Goal: Task Accomplishment & Management: Manage account settings

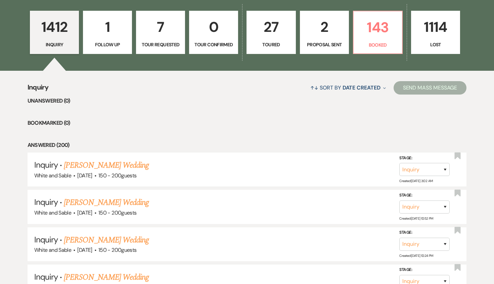
scroll to position [190, 0]
click at [374, 39] on link "143 Booked" at bounding box center [378, 32] width 50 height 44
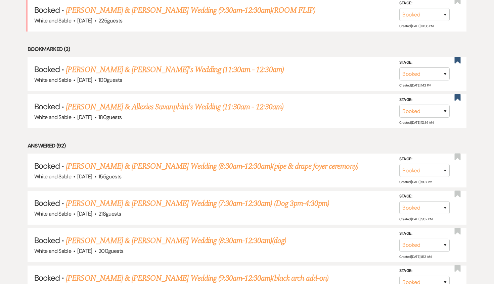
scroll to position [338, 0]
click at [147, 67] on link "[PERSON_NAME] & [PERSON_NAME]'s Wedding (11:30am - 12:30am)" at bounding box center [175, 69] width 218 height 12
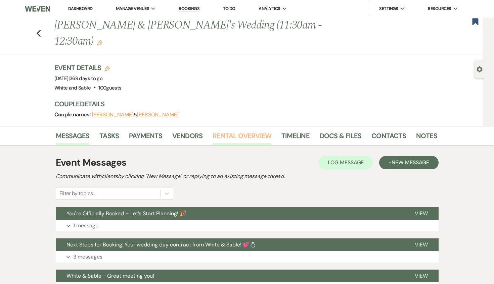
click at [222, 131] on link "Rental Overview" at bounding box center [242, 138] width 59 height 15
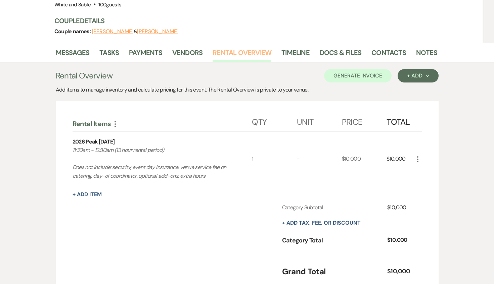
scroll to position [94, 0]
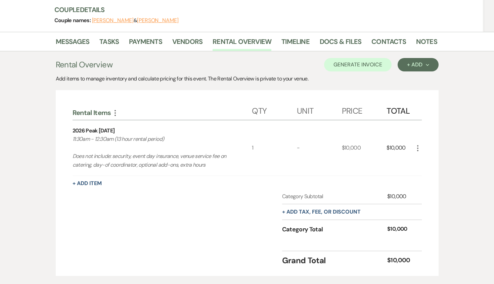
click at [84, 35] on li "Messages" at bounding box center [78, 43] width 44 height 16
click at [82, 36] on link "Messages" at bounding box center [73, 43] width 34 height 15
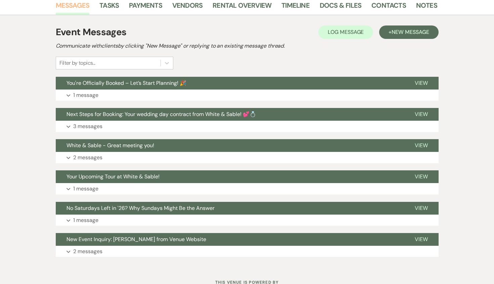
scroll to position [141, 0]
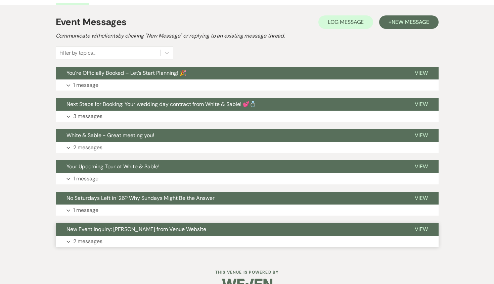
click at [124, 226] on span "New Event Inquiry: [PERSON_NAME] from Venue Website" at bounding box center [136, 229] width 140 height 7
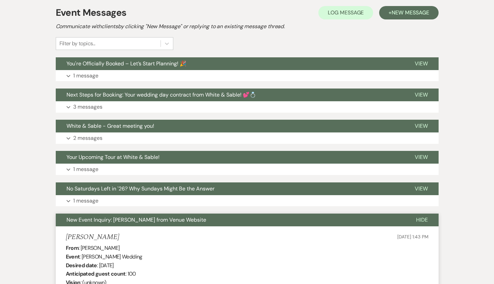
scroll to position [154, 0]
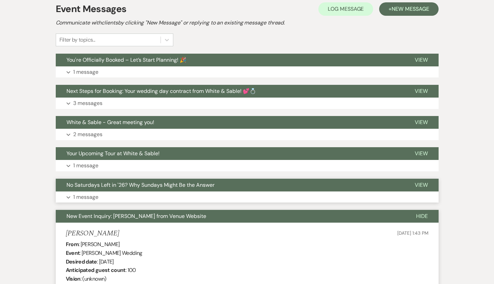
click at [138, 182] on span "No Saturdays Left in '26? Why Sundays Might Be the Answer" at bounding box center [140, 185] width 148 height 7
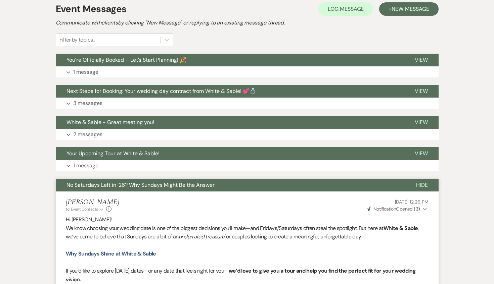
click at [138, 182] on span "No Saturdays Left in '26? Why Sundays Might Be the Answer" at bounding box center [140, 185] width 148 height 7
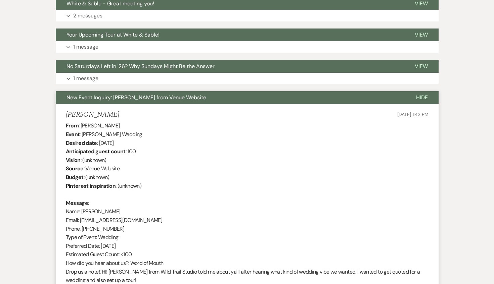
scroll to position [0, 0]
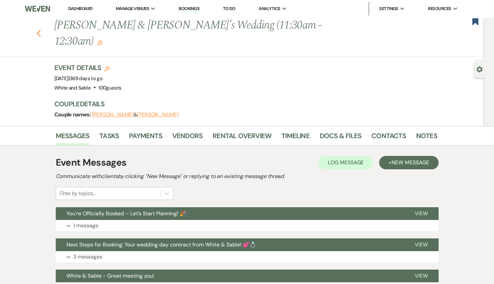
click at [36, 30] on icon "Previous" at bounding box center [38, 34] width 5 height 8
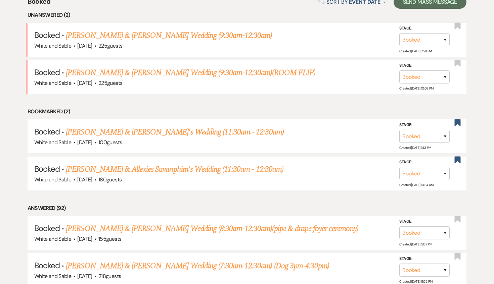
scroll to position [279, 0]
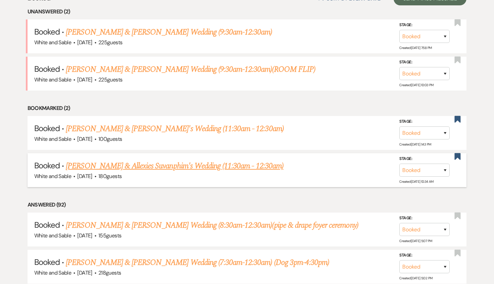
click at [104, 168] on link "[PERSON_NAME] & Allexies Suvanphim's Wedding (11:30am - 12:30am)" at bounding box center [175, 166] width 218 height 12
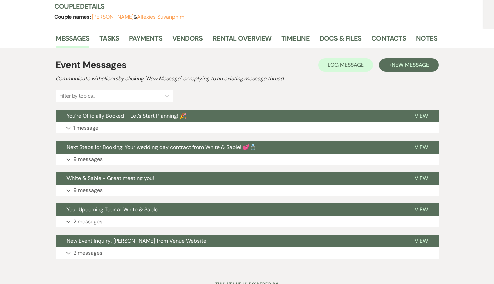
scroll to position [109, 0]
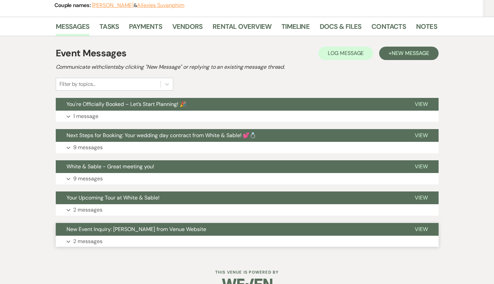
click at [140, 223] on button "New Event Inquiry: [PERSON_NAME] from Venue Website" at bounding box center [230, 229] width 348 height 13
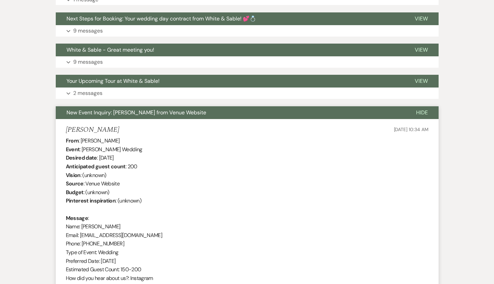
scroll to position [242, 0]
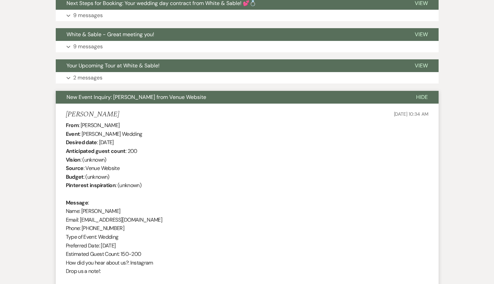
click at [194, 194] on div "From : [PERSON_NAME] Event : [PERSON_NAME] Wedding Desired date : [DATE] Antici…" at bounding box center [247, 202] width 363 height 163
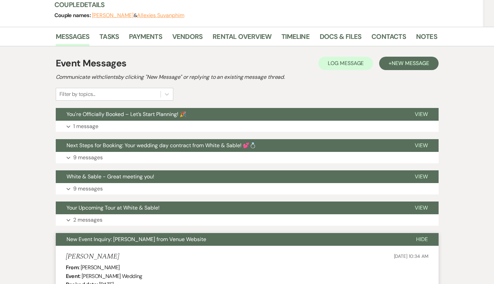
scroll to position [0, 0]
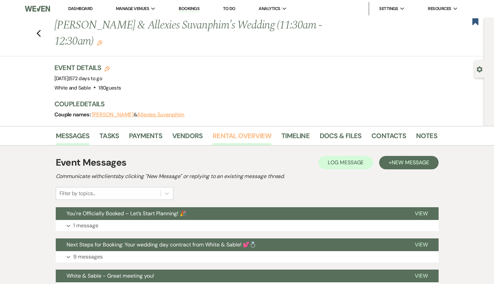
click at [234, 131] on link "Rental Overview" at bounding box center [242, 138] width 59 height 15
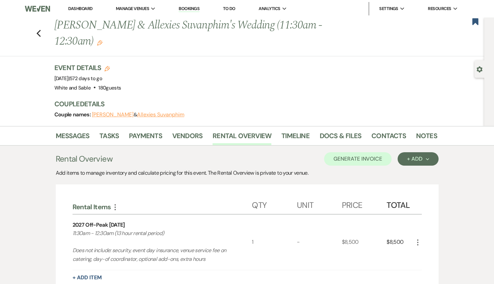
click at [76, 7] on link "Dashboard" at bounding box center [80, 9] width 24 height 6
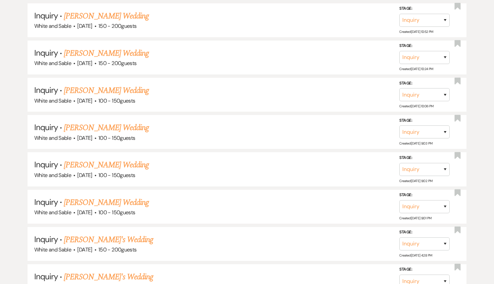
scroll to position [416, 0]
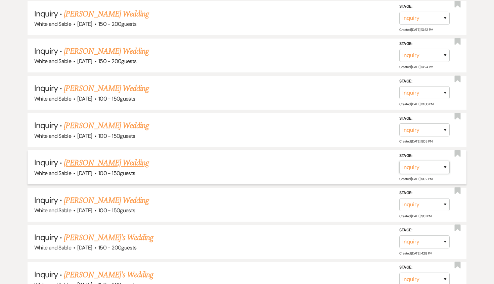
click at [445, 165] on select "Inquiry Follow Up Tour Requested Tour Confirmed Toured Proposal Sent Booked Lost" at bounding box center [424, 167] width 50 height 13
select select "8"
click at [399, 161] on select "Inquiry Follow Up Tour Requested Tour Confirmed Toured Proposal Sent Booked Lost" at bounding box center [424, 167] width 50 height 13
click at [343, 168] on select "Booked Elsewhere Budget Date Unavailable No Response Not a Good Match Capacity …" at bounding box center [330, 167] width 58 height 13
select select "4"
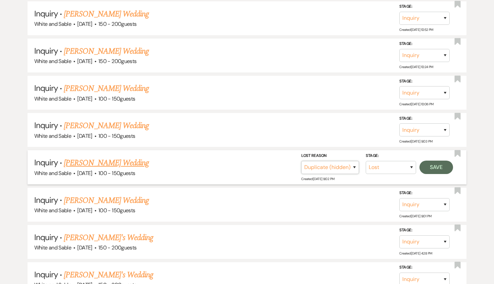
click at [301, 161] on select "Booked Elsewhere Budget Date Unavailable No Response Not a Good Match Capacity …" at bounding box center [330, 167] width 58 height 13
click at [442, 167] on button "Save" at bounding box center [436, 167] width 34 height 13
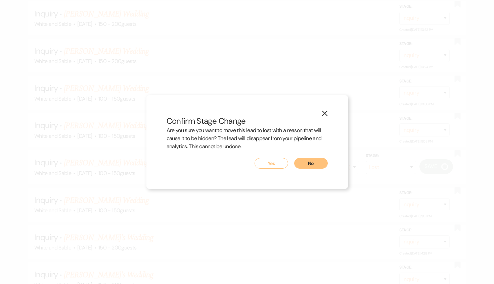
click at [276, 165] on button "Yes" at bounding box center [272, 163] width 34 height 11
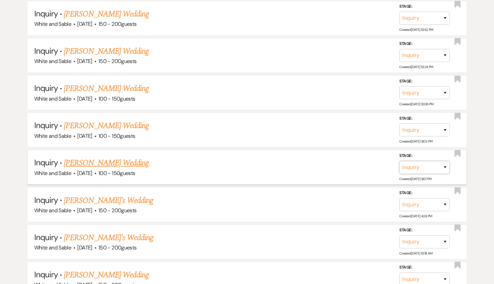
click at [446, 167] on select "Inquiry Follow Up Tour Requested Tour Confirmed Toured Proposal Sent Booked Lost" at bounding box center [424, 167] width 50 height 13
select select "8"
click at [399, 161] on select "Inquiry Follow Up Tour Requested Tour Confirmed Toured Proposal Sent Booked Lost" at bounding box center [424, 167] width 50 height 13
click at [345, 164] on select "Booked Elsewhere Budget Date Unavailable No Response Not a Good Match Capacity …" at bounding box center [330, 167] width 58 height 13
select select "4"
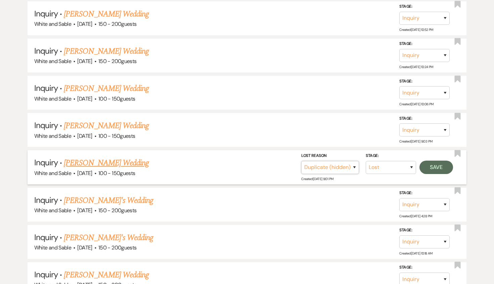
click at [301, 161] on select "Booked Elsewhere Budget Date Unavailable No Response Not a Good Match Capacity …" at bounding box center [330, 167] width 58 height 13
click at [437, 168] on button "Save" at bounding box center [436, 167] width 34 height 13
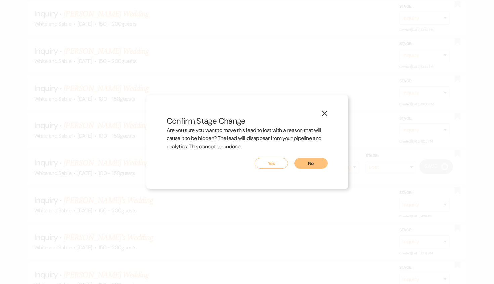
click at [278, 163] on button "Yes" at bounding box center [272, 163] width 34 height 11
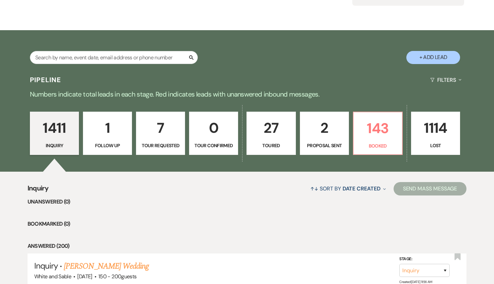
scroll to position [100, 0]
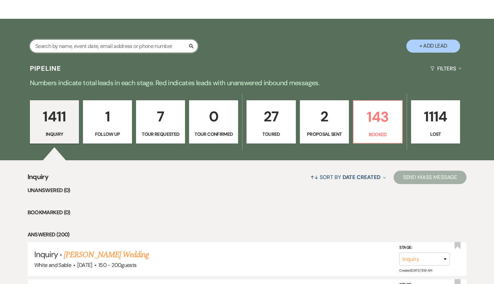
click at [125, 47] on input "text" at bounding box center [114, 46] width 168 height 13
paste input "[PERSON_NAME]"
type input "[PERSON_NAME]"
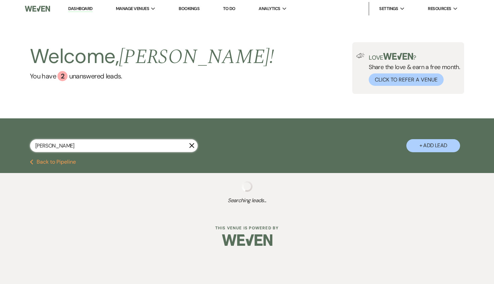
select select "8"
select select "2"
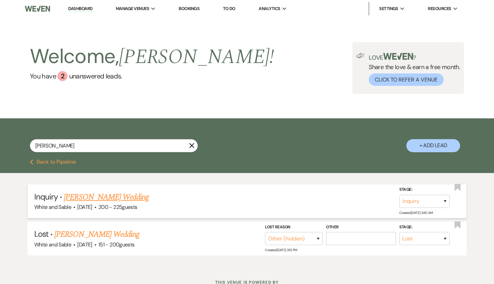
click at [126, 196] on link "[PERSON_NAME] Wedding" at bounding box center [106, 197] width 85 height 12
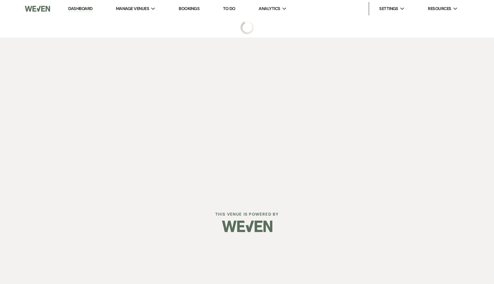
select select "5"
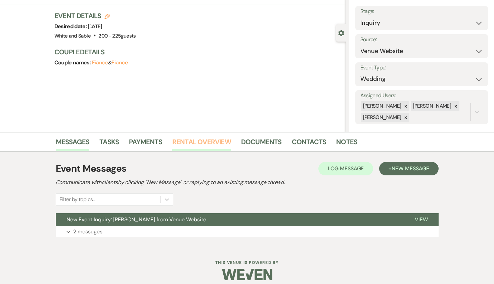
scroll to position [43, 0]
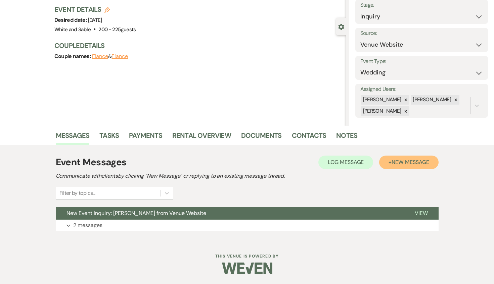
click at [402, 160] on span "New Message" at bounding box center [410, 162] width 37 height 7
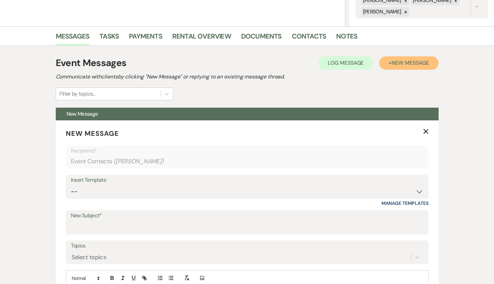
scroll to position [227, 0]
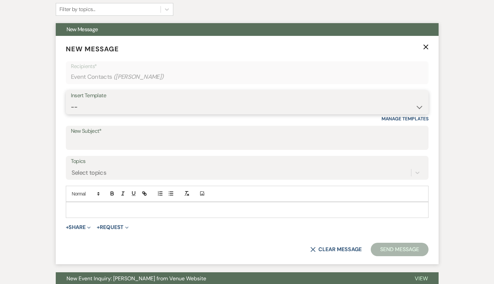
click at [101, 110] on select "-- Inquiry Response (Venue Guide) Schedule - Venue Tour Appt Confirmation Sched…" at bounding box center [247, 107] width 353 height 13
select select "5366"
click at [71, 101] on select "-- Inquiry Response (Venue Guide) Schedule - Venue Tour Appt Confirmation Sched…" at bounding box center [247, 107] width 353 height 13
type input "Your Dream Venue Opens Soon – Don’t Miss Out!"
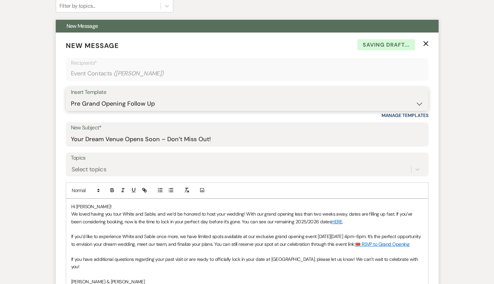
scroll to position [223, 0]
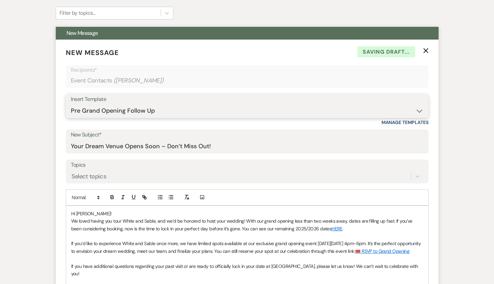
click at [149, 112] on select "-- Inquiry Response (Venue Guide) Schedule - Venue Tour Appt Confirmation Sched…" at bounding box center [247, 110] width 353 height 13
select select "4747"
click at [71, 104] on select "-- Inquiry Response (Venue Guide) Schedule - Venue Tour Appt Confirmation Sched…" at bounding box center [247, 110] width 353 height 13
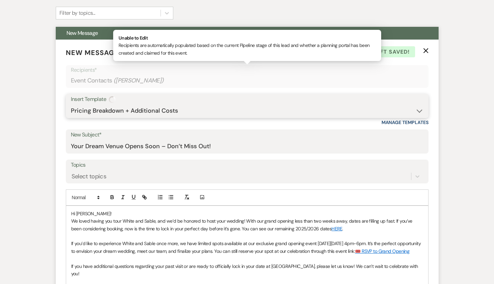
type input "Pricing Breakdown + Additional Costs"
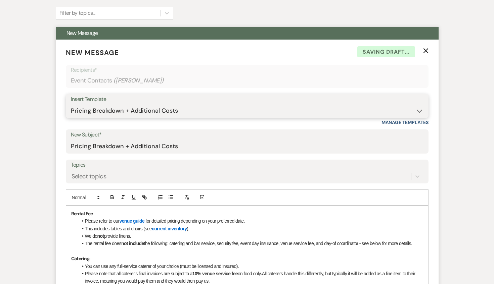
click at [143, 109] on select "-- Inquiry Response (Venue Guide) Schedule - Venue Tour Appt Confirmation Sched…" at bounding box center [247, 110] width 353 height 13
select select "4647"
click at [71, 104] on select "-- Inquiry Response (Venue Guide) Schedule - Venue Tour Appt Confirmation Sched…" at bounding box center [247, 110] width 353 height 13
type input "Your Upcoming Tour at White & Sable!"
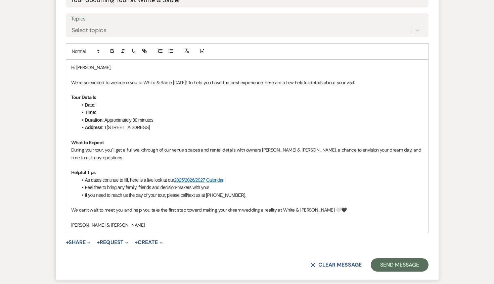
scroll to position [372, 0]
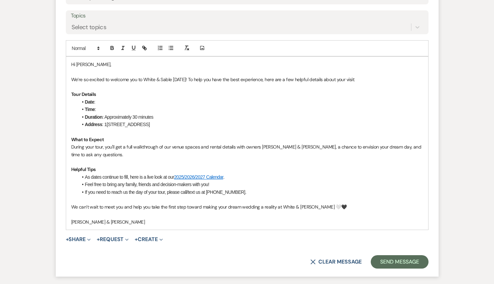
click at [178, 79] on p "We’re so excited to welcome you to White & Sable [DATE]! To help you have the b…" at bounding box center [247, 79] width 352 height 7
click at [110, 101] on li "Date :" at bounding box center [250, 101] width 345 height 7
click at [107, 108] on li "Time :" at bounding box center [250, 109] width 345 height 7
drag, startPoint x: 182, startPoint y: 110, endPoint x: 114, endPoint y: 108, distance: 68.2
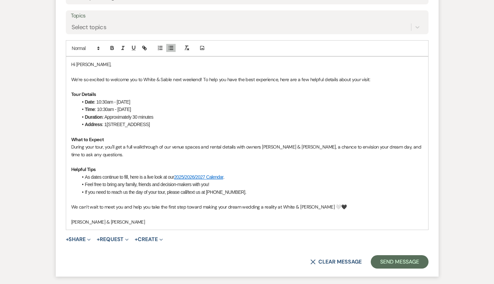
click at [114, 108] on li "Time : 10:30am - [DATE]" at bounding box center [250, 109] width 345 height 7
drag, startPoint x: 117, startPoint y: 103, endPoint x: 97, endPoint y: 101, distance: 20.5
click at [97, 101] on li "Date : 10:30am - [DATE]" at bounding box center [250, 101] width 345 height 7
click at [70, 79] on div "Hi [PERSON_NAME], We’re so excited to welcome you to White & Sable next weekend…" at bounding box center [247, 144] width 362 height 174
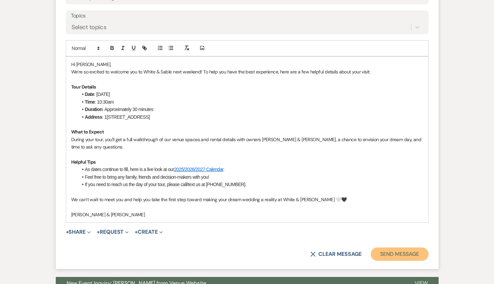
click at [390, 257] on button "Send Message" at bounding box center [399, 254] width 57 height 13
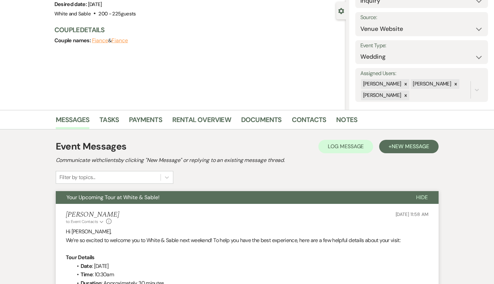
scroll to position [0, 0]
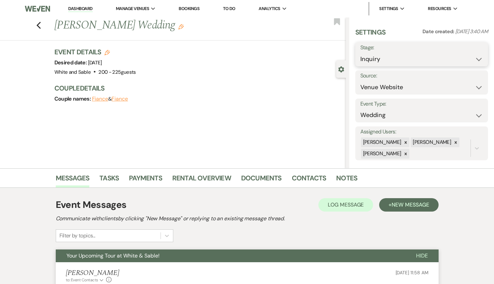
click at [376, 57] on select "Inquiry Follow Up Tour Requested Tour Confirmed Toured Proposal Sent Booked Lost" at bounding box center [421, 59] width 123 height 13
select select "2"
click at [360, 53] on select "Inquiry Follow Up Tour Requested Tour Confirmed Toured Proposal Sent Booked Lost" at bounding box center [421, 59] width 123 height 13
click at [337, 21] on use "button" at bounding box center [337, 21] width 6 height 7
click at [477, 55] on button "Save" at bounding box center [474, 54] width 27 height 13
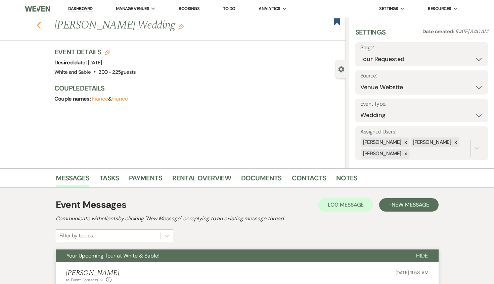
click at [36, 25] on icon "Previous" at bounding box center [38, 25] width 5 height 8
select select "2"
select select "8"
select select "2"
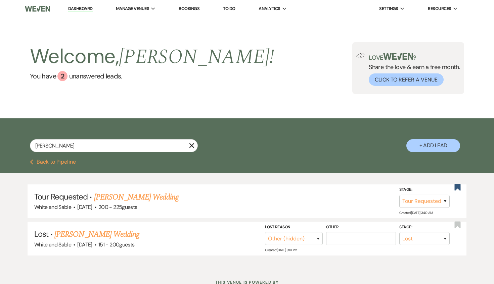
click at [80, 9] on link "Dashboard" at bounding box center [80, 9] width 24 height 6
select select "2"
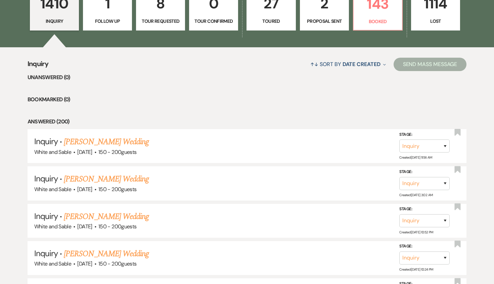
scroll to position [230, 0]
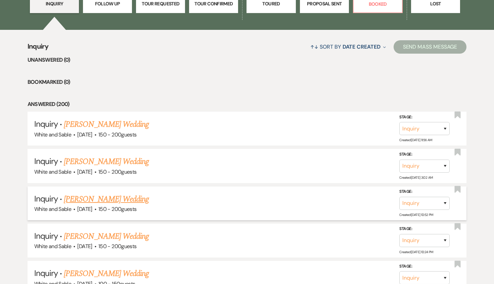
click at [110, 200] on link "[PERSON_NAME] Wedding" at bounding box center [106, 199] width 85 height 12
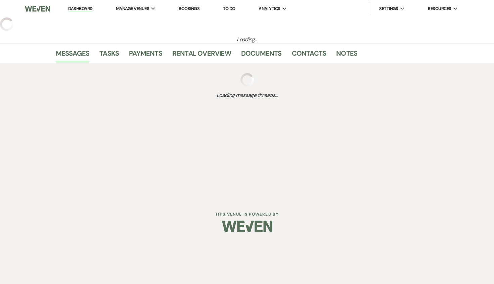
select select "5"
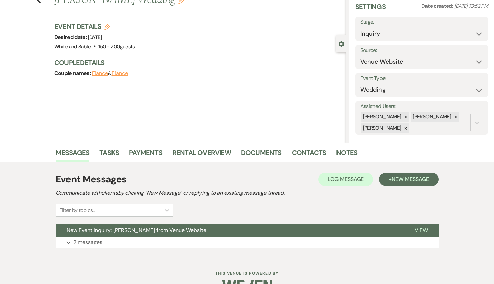
scroll to position [43, 0]
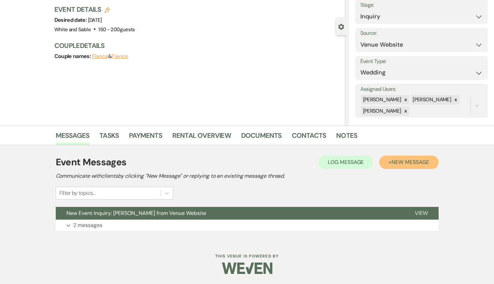
click at [405, 162] on span "New Message" at bounding box center [410, 162] width 37 height 7
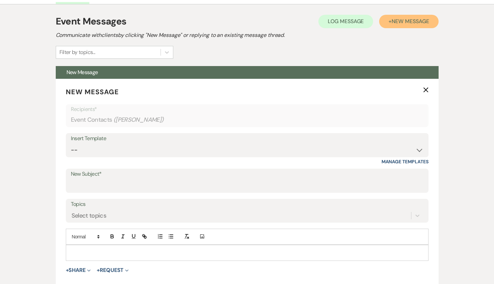
scroll to position [217, 0]
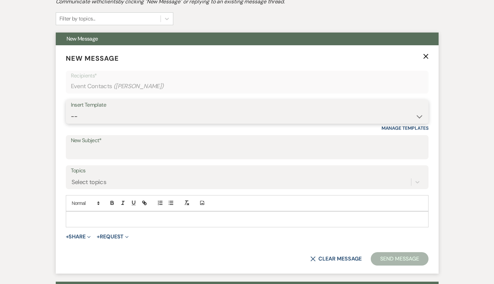
click at [103, 120] on select "-- Inquiry Response (Venue Guide) Schedule - Venue Tour Appt Confirmation Sched…" at bounding box center [247, 116] width 353 height 13
select select "4647"
click at [71, 110] on select "-- Inquiry Response (Venue Guide) Schedule - Venue Tour Appt Confirmation Sched…" at bounding box center [247, 116] width 353 height 13
type input "Your Upcoming Tour at White & Sable!"
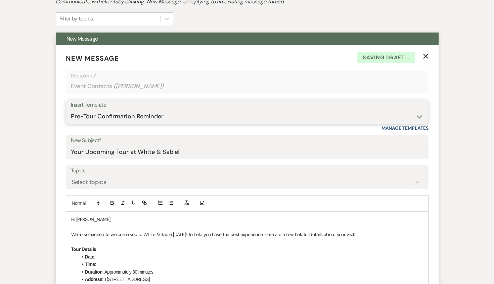
scroll to position [255, 0]
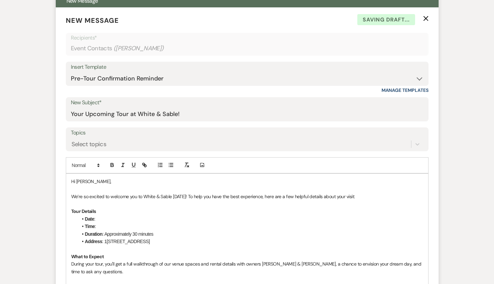
click at [182, 197] on p "We’re so excited to welcome you to White & Sable [DATE]! To help you have the b…" at bounding box center [247, 196] width 352 height 7
click at [179, 216] on li "Date :" at bounding box center [250, 219] width 345 height 7
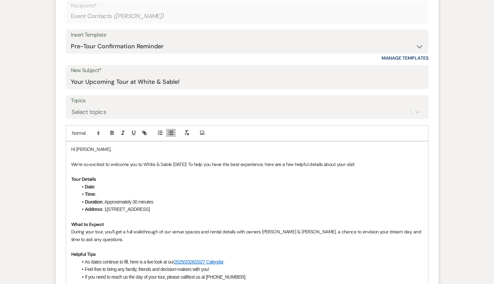
scroll to position [317, 0]
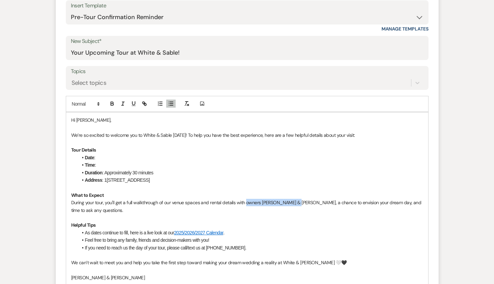
drag, startPoint x: 295, startPoint y: 203, endPoint x: 245, endPoint y: 202, distance: 50.0
click at [245, 202] on p "During your tour, you'll get a full walkthrough of our venue spaces and rental …" at bounding box center [247, 206] width 352 height 15
drag, startPoint x: 295, startPoint y: 203, endPoint x: 249, endPoint y: 202, distance: 45.7
click at [249, 202] on p "During your tour, you'll get a full walkthrough of our venue spaces and rental …" at bounding box center [247, 206] width 352 height 15
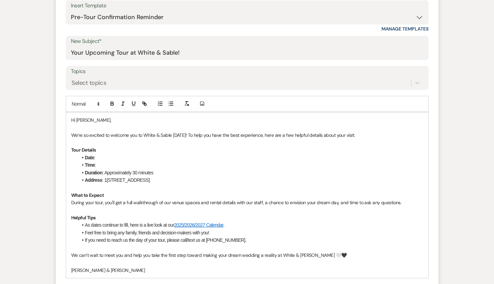
click at [284, 214] on p at bounding box center [247, 210] width 352 height 7
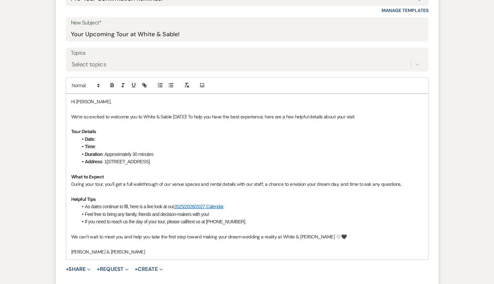
scroll to position [335, 0]
click at [98, 138] on li "Date :" at bounding box center [250, 138] width 345 height 7
click at [101, 145] on li "Time :" at bounding box center [250, 146] width 345 height 7
click at [185, 144] on li "Time : 6:30pm - [DATE]" at bounding box center [250, 146] width 345 height 7
drag, startPoint x: 176, startPoint y: 145, endPoint x: 113, endPoint y: 143, distance: 62.9
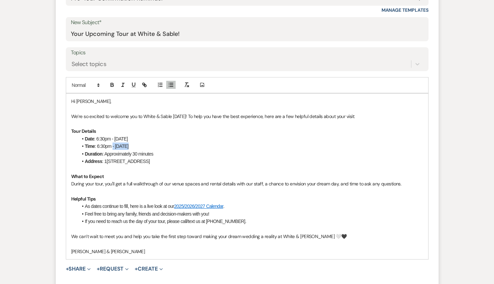
click at [113, 143] on li "Time : 6:30pm - [DATE]" at bounding box center [250, 146] width 345 height 7
drag, startPoint x: 116, startPoint y: 138, endPoint x: 97, endPoint y: 138, distance: 18.5
click at [97, 138] on li "Date : 6:30pm - [DATE]" at bounding box center [250, 138] width 345 height 7
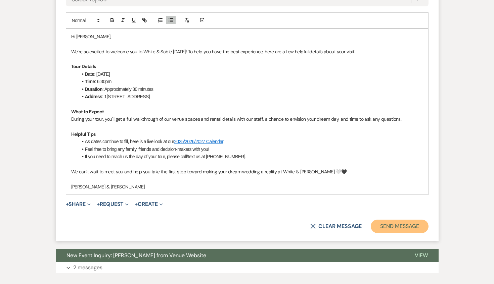
click at [391, 229] on button "Send Message" at bounding box center [399, 226] width 57 height 13
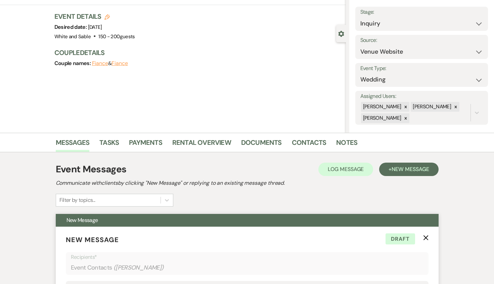
scroll to position [0, 0]
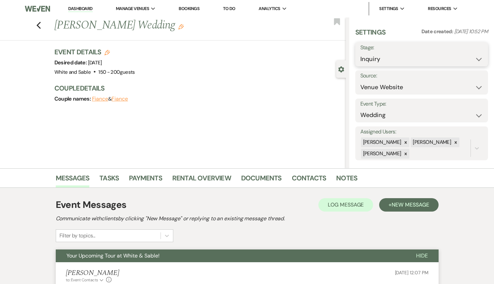
click at [396, 58] on select "Inquiry Follow Up Tour Requested Tour Confirmed Toured Proposal Sent Booked Lost" at bounding box center [421, 59] width 123 height 13
select select "2"
click at [360, 53] on select "Inquiry Follow Up Tour Requested Tour Confirmed Toured Proposal Sent Booked Lost" at bounding box center [421, 59] width 123 height 13
click at [334, 19] on use "button" at bounding box center [337, 21] width 6 height 7
click at [475, 52] on button "Save" at bounding box center [474, 54] width 27 height 13
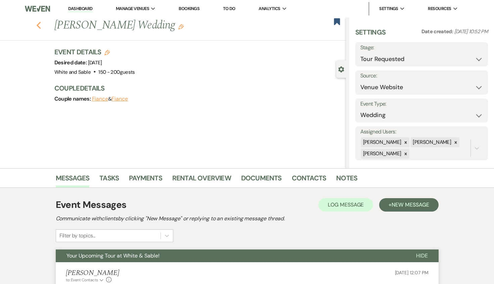
click at [39, 23] on use "button" at bounding box center [38, 25] width 4 height 7
select select "2"
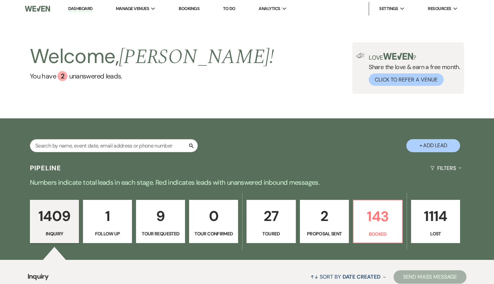
click at [328, 214] on p "2" at bounding box center [324, 216] width 40 height 23
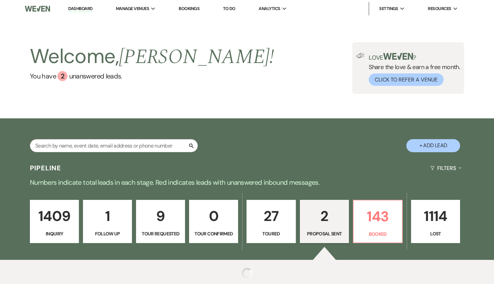
select select "6"
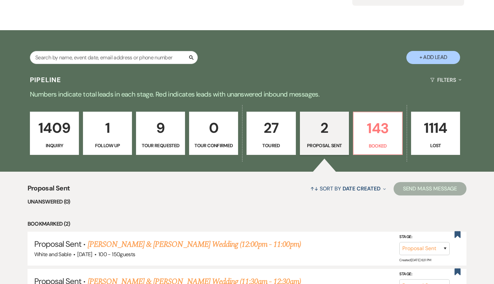
scroll to position [180, 0]
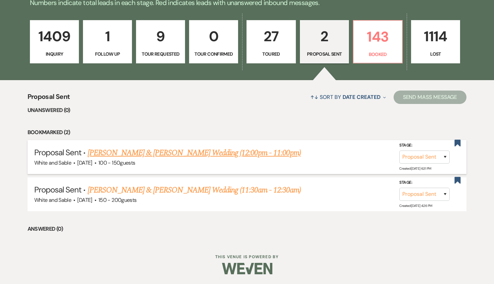
click at [174, 152] on link "[PERSON_NAME] & [PERSON_NAME] Wedding (12:00pm - 11:00pm)" at bounding box center [194, 153] width 213 height 12
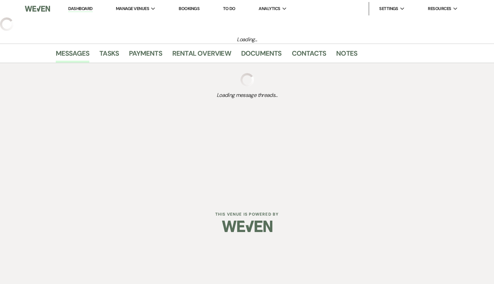
select select "6"
select select "7"
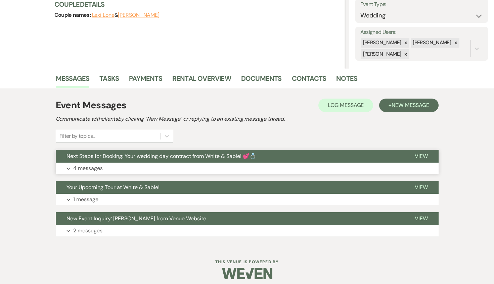
click at [189, 164] on button "Expand 4 messages" at bounding box center [247, 168] width 383 height 11
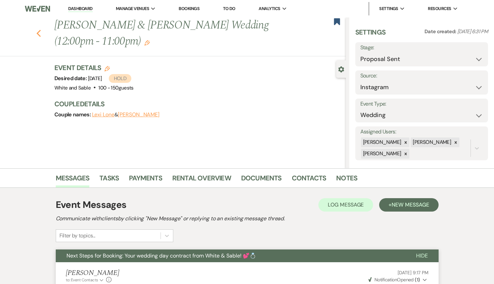
click at [40, 33] on icon "Previous" at bounding box center [38, 34] width 5 height 8
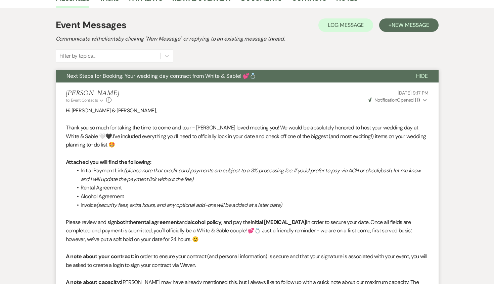
select select "6"
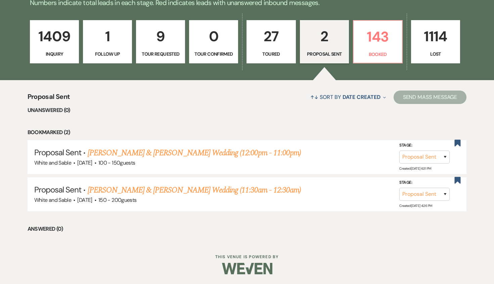
click at [278, 52] on p "Toured" at bounding box center [271, 53] width 40 height 7
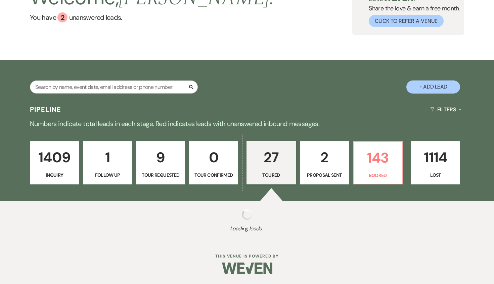
scroll to position [180, 0]
select select "5"
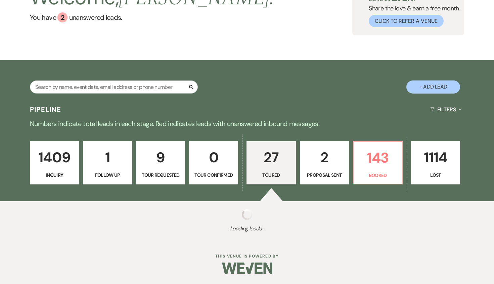
select select "5"
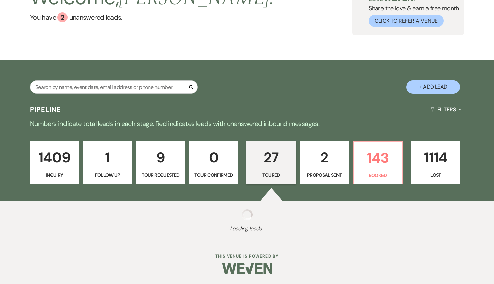
select select "5"
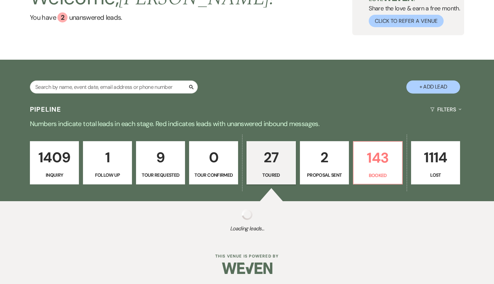
select select "5"
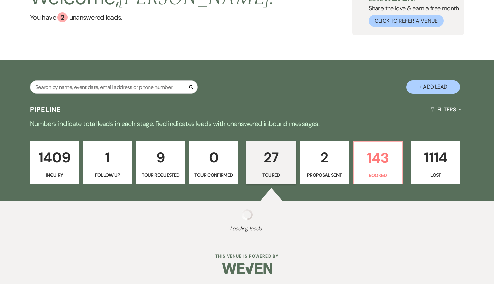
select select "5"
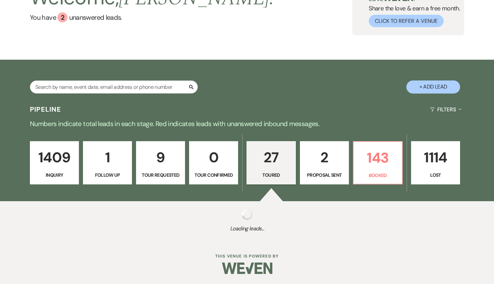
select select "5"
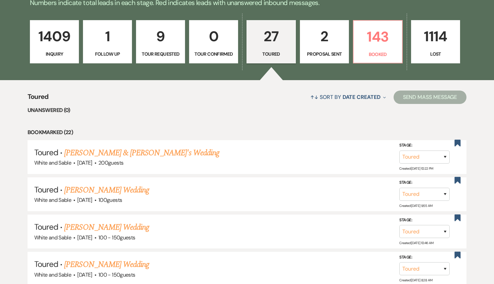
click at [56, 39] on p "1409" at bounding box center [54, 36] width 40 height 23
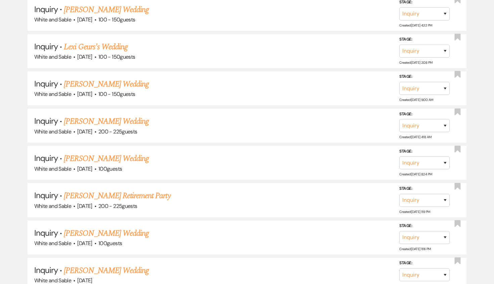
scroll to position [1213, 0]
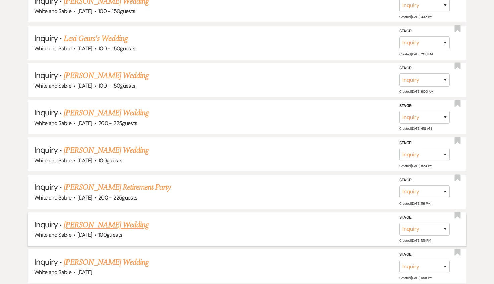
click at [122, 219] on link "[PERSON_NAME] Wedding" at bounding box center [106, 225] width 85 height 12
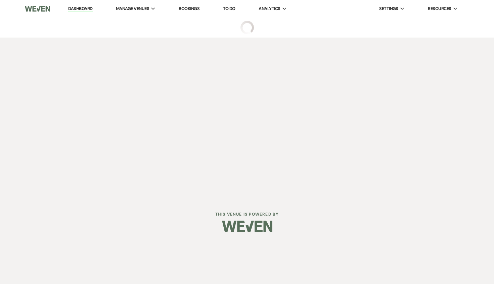
select select "5"
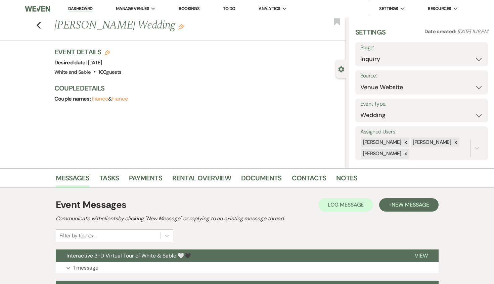
click at [41, 27] on div "Previous [PERSON_NAME] Wedding Edit Bookmark" at bounding box center [171, 28] width 349 height 23
click at [38, 26] on use "button" at bounding box center [38, 25] width 4 height 7
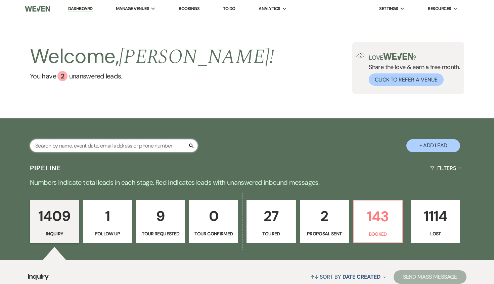
click at [88, 148] on input "text" at bounding box center [114, 145] width 168 height 13
type input "[PERSON_NAME]"
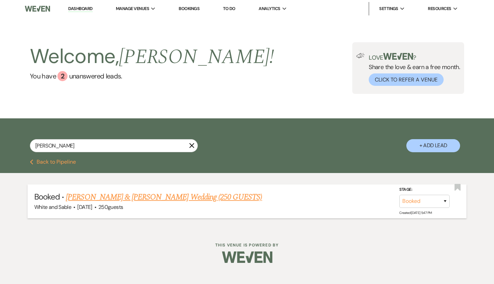
click at [175, 198] on link "[PERSON_NAME] & [PERSON_NAME] Wedding (250 GUESTS)" at bounding box center [164, 197] width 196 height 12
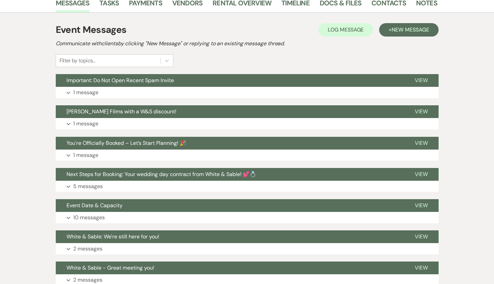
scroll to position [123, 0]
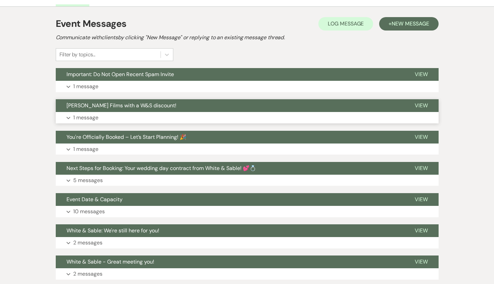
click at [232, 114] on button "Expand 1 message" at bounding box center [247, 117] width 383 height 11
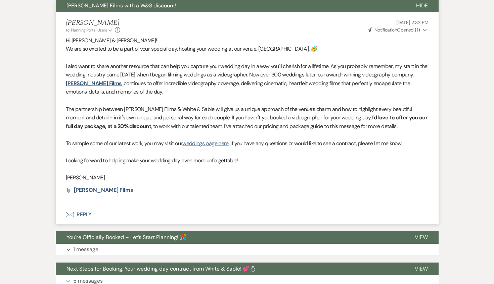
scroll to position [224, 0]
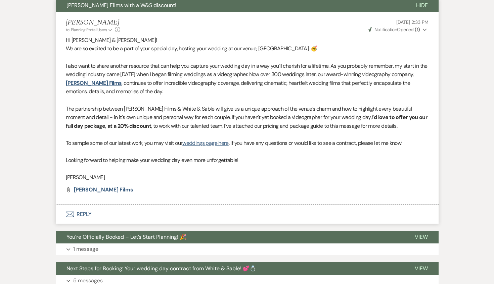
click at [141, 216] on button "Envelope Reply" at bounding box center [247, 214] width 383 height 19
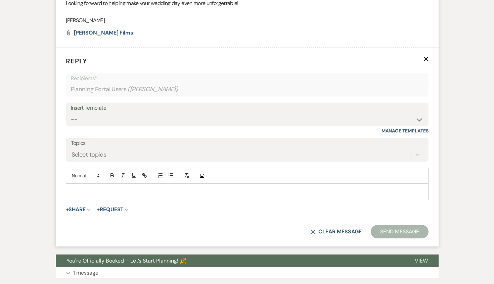
scroll to position [386, 0]
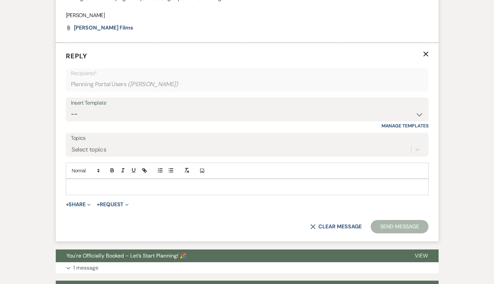
click at [126, 186] on p at bounding box center [247, 186] width 352 height 7
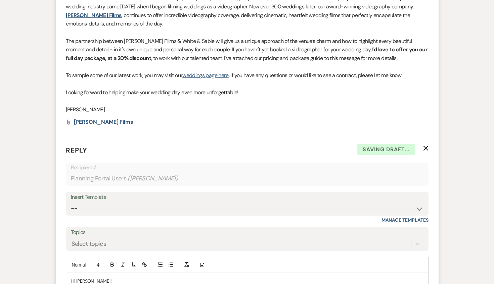
scroll to position [299, 0]
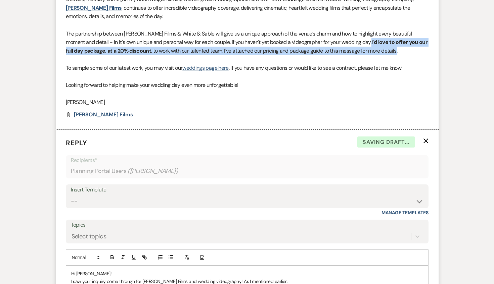
drag, startPoint x: 396, startPoint y: 51, endPoint x: 346, endPoint y: 40, distance: 51.9
click at [346, 40] on p "The partnership between [PERSON_NAME] Films & White & Sable will give us a uniq…" at bounding box center [247, 43] width 363 height 26
copy p "I’d love to offer you our full day package, at a 20% discount , to work with ou…"
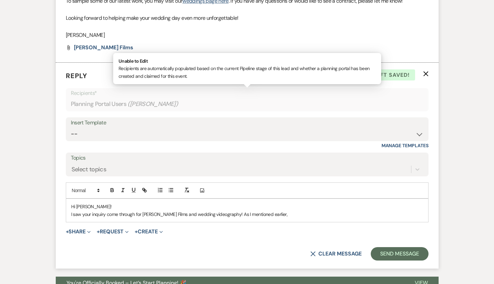
scroll to position [391, 0]
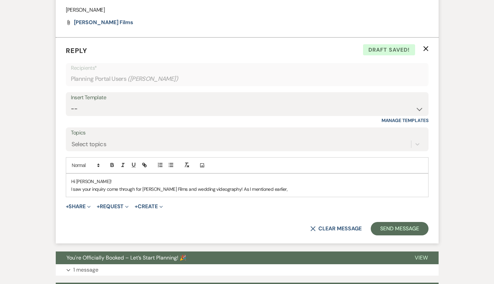
click at [290, 190] on p "I saw your inquiry come through for [PERSON_NAME] Films and wedding videography…" at bounding box center [247, 189] width 352 height 7
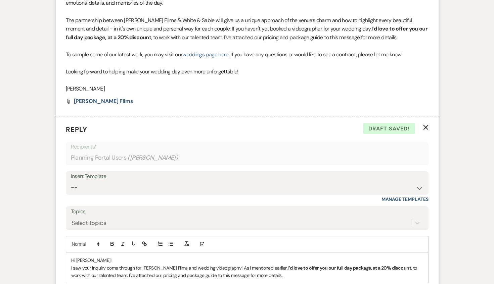
scroll to position [300, 0]
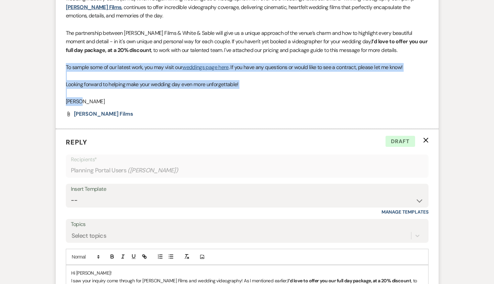
drag, startPoint x: 99, startPoint y: 103, endPoint x: 63, endPoint y: 69, distance: 49.9
click at [63, 69] on li "[PERSON_NAME] to: Planning Portal Users Expand Info [DATE] 2:33 PM Weven Check …" at bounding box center [247, 32] width 383 height 193
copy div "To sample some of our latest work, you may visit our weddings page here . If yo…"
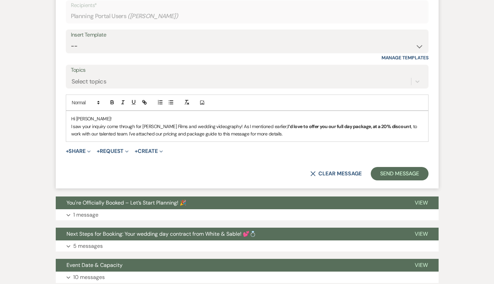
scroll to position [463, 0]
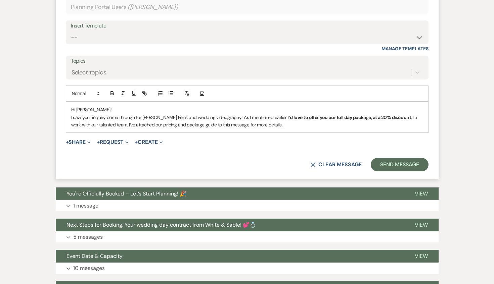
click at [264, 125] on p "I saw your inquiry come through for [PERSON_NAME] Films and wedding videography…" at bounding box center [247, 121] width 352 height 15
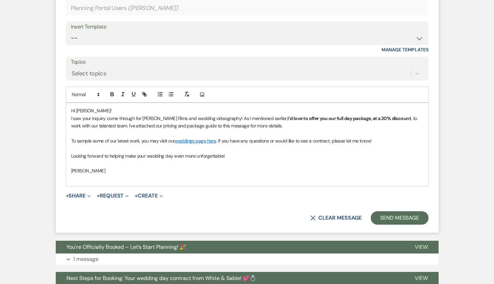
scroll to position [465, 0]
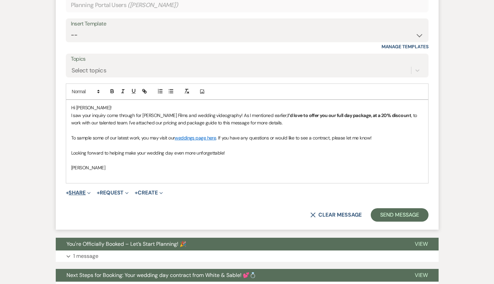
click at [90, 192] on icon "Expand" at bounding box center [88, 193] width 3 height 3
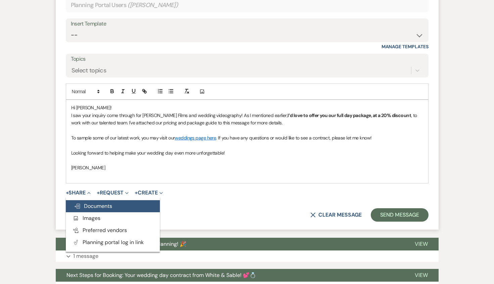
click at [91, 208] on span "Doc Upload Documents" at bounding box center [93, 206] width 38 height 7
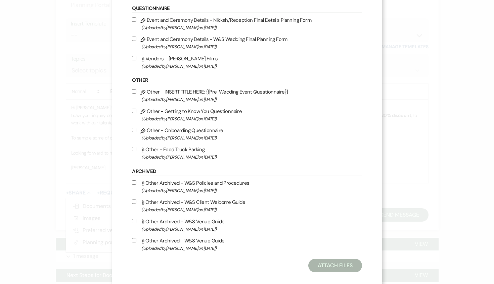
scroll to position [871, 0]
click at [135, 60] on input "Attach File Vendors - [PERSON_NAME] Films (Uploaded by [PERSON_NAME] on [DATE] )" at bounding box center [134, 58] width 4 height 4
checkbox input "true"
click at [334, 272] on button "Attach Files" at bounding box center [334, 265] width 53 height 13
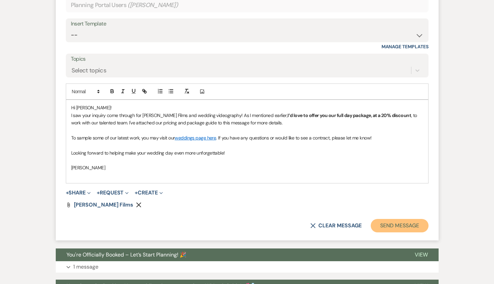
click at [394, 224] on button "Send Message" at bounding box center [399, 225] width 57 height 13
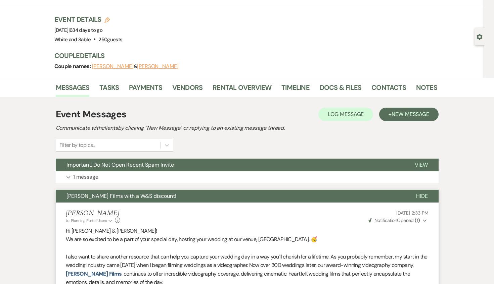
scroll to position [0, 0]
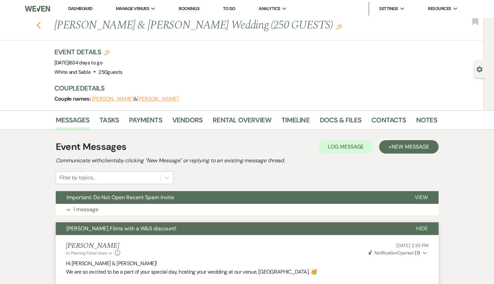
click at [38, 28] on icon "Previous" at bounding box center [38, 25] width 5 height 8
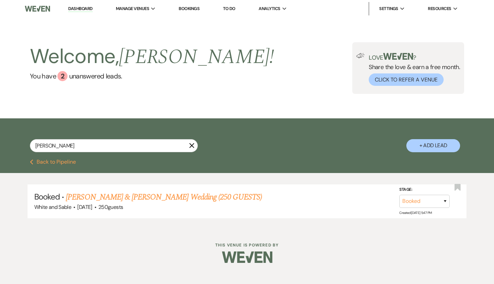
click at [76, 11] on link "Dashboard" at bounding box center [80, 9] width 24 height 6
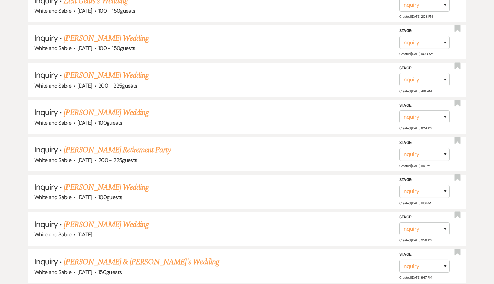
scroll to position [1238, 0]
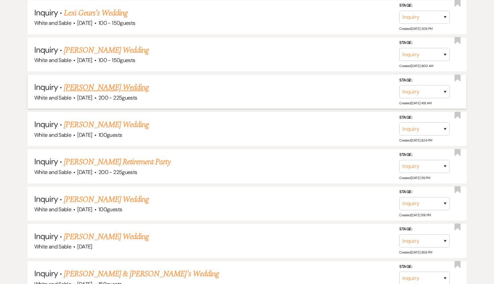
click at [97, 82] on link "[PERSON_NAME] Wedding" at bounding box center [106, 88] width 85 height 12
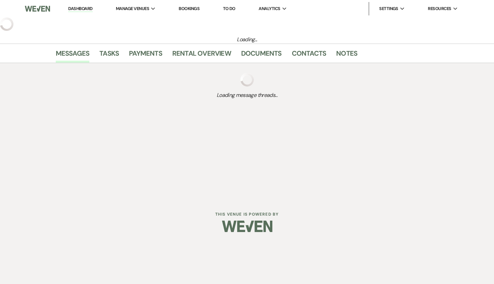
select select "5"
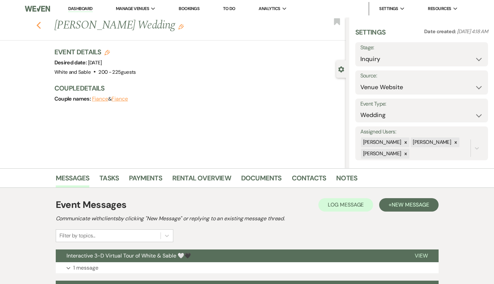
click at [40, 27] on icon "Previous" at bounding box center [38, 25] width 5 height 8
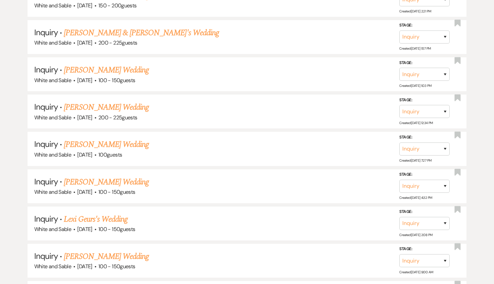
scroll to position [1021, 0]
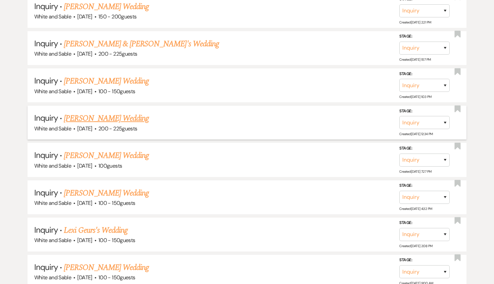
click at [124, 113] on link "[PERSON_NAME] Wedding" at bounding box center [106, 119] width 85 height 12
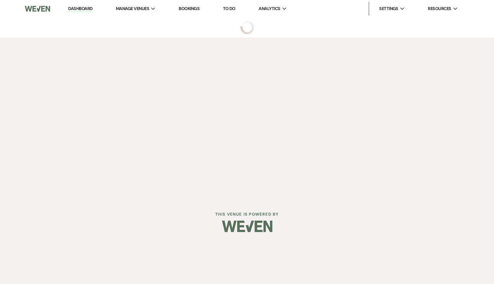
select select "5"
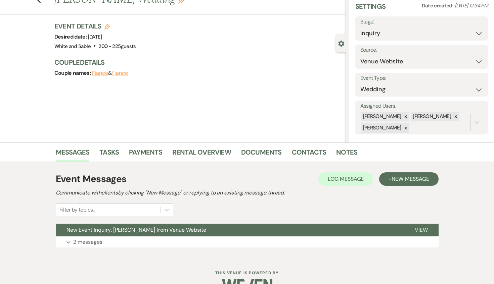
scroll to position [43, 0]
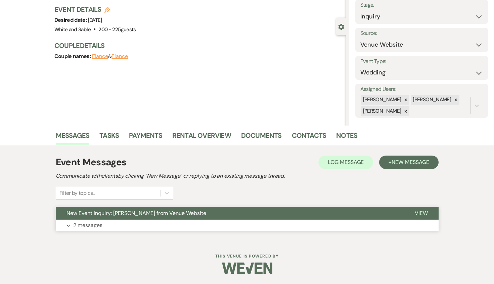
click at [139, 221] on button "Expand 2 messages" at bounding box center [247, 225] width 383 height 11
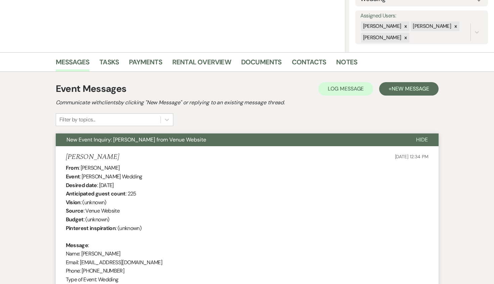
click at [156, 140] on span "New Event Inquiry: [PERSON_NAME] from Venue Website" at bounding box center [136, 139] width 140 height 7
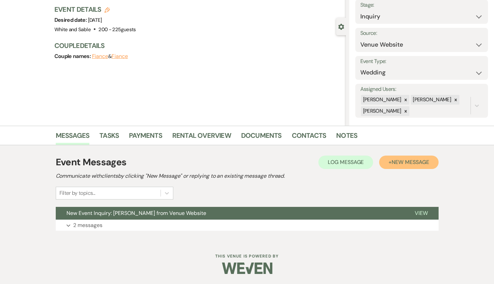
click at [415, 159] on span "New Message" at bounding box center [410, 162] width 37 height 7
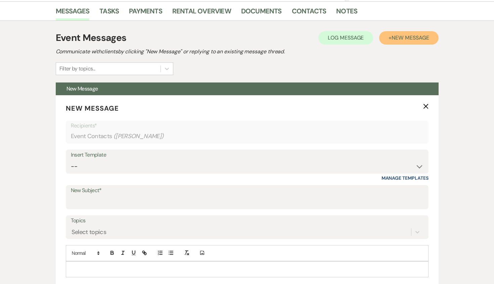
scroll to position [220, 0]
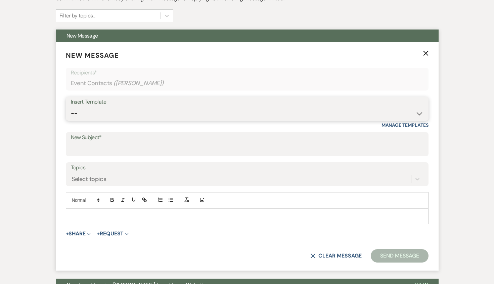
click at [136, 112] on select "-- Inquiry Response (Venue Guide) Schedule - Venue Tour Appt Confirmation Sched…" at bounding box center [247, 113] width 353 height 13
select select "6144"
click at [71, 107] on select "-- Inquiry Response (Venue Guide) Schedule - Venue Tour Appt Confirmation Sched…" at bounding box center [247, 113] width 353 height 13
type input "No Saturdays Left in '26? Why Sundays Might Be the Answer"
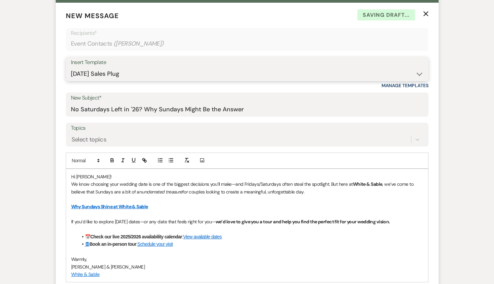
scroll to position [254, 0]
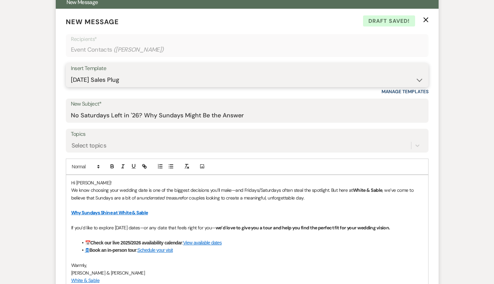
click at [206, 81] on select "-- Inquiry Response (Venue Guide) Schedule - Venue Tour Appt Confirmation Sched…" at bounding box center [247, 80] width 353 height 13
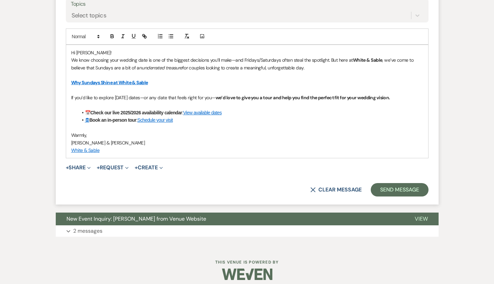
scroll to position [390, 0]
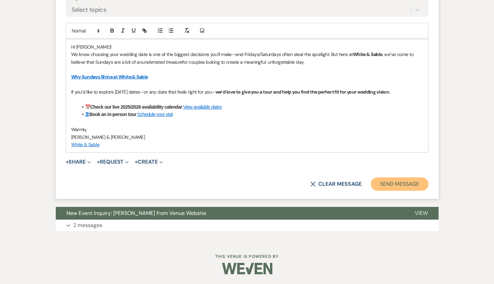
click at [380, 184] on button "Send Message" at bounding box center [399, 184] width 57 height 13
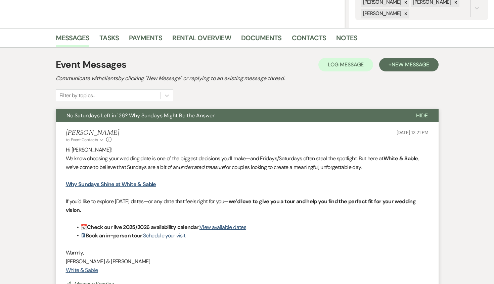
scroll to position [0, 0]
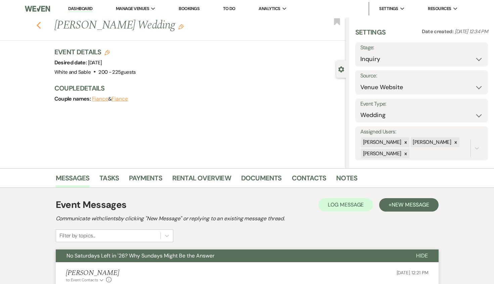
click at [39, 26] on icon "Previous" at bounding box center [38, 25] width 5 height 8
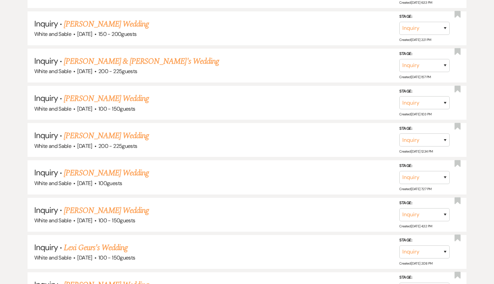
scroll to position [1001, 0]
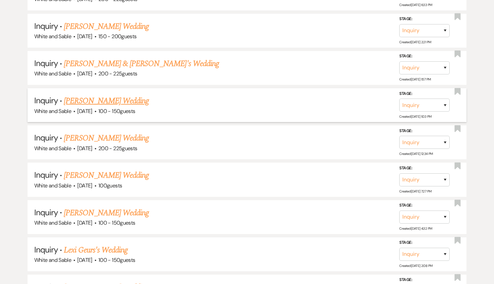
click at [125, 95] on link "[PERSON_NAME] Wedding" at bounding box center [106, 101] width 85 height 12
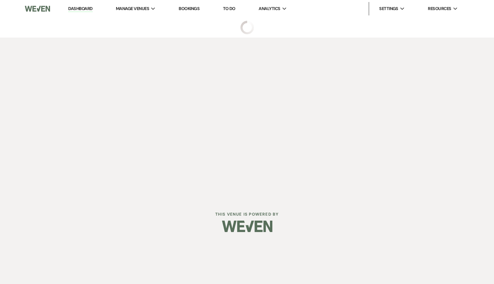
select select "5"
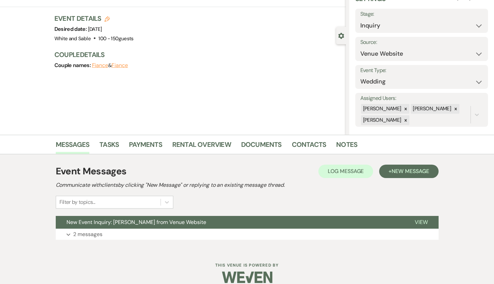
scroll to position [43, 0]
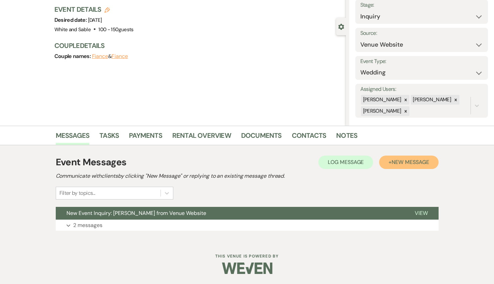
click at [390, 159] on button "+ New Message" at bounding box center [408, 162] width 59 height 13
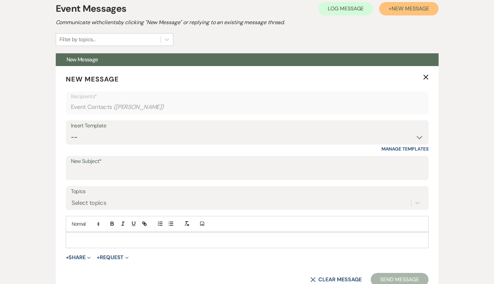
scroll to position [198, 0]
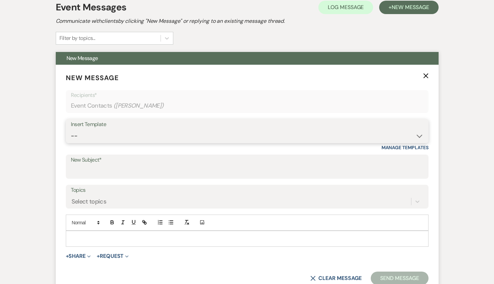
click at [110, 136] on select "-- Inquiry Response (Venue Guide) Schedule - Venue Tour Appt Confirmation Sched…" at bounding box center [247, 136] width 353 height 13
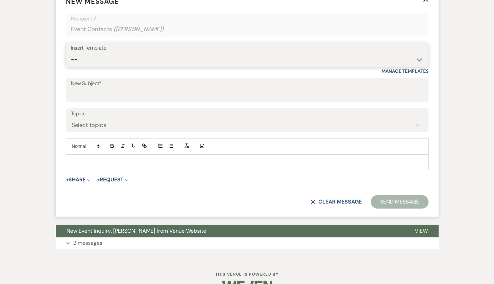
scroll to position [292, 0]
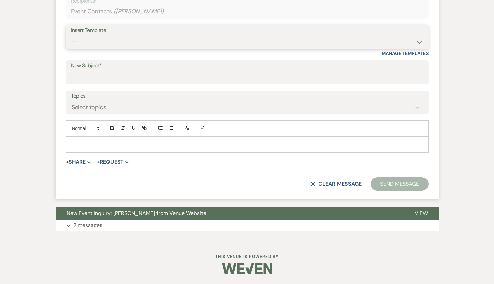
click at [154, 43] on select "-- Inquiry Response (Venue Guide) Schedule - Venue Tour Appt Confirmation Sched…" at bounding box center [247, 41] width 353 height 13
select select "5948"
click at [71, 35] on select "-- Inquiry Response (Venue Guide) Schedule - Venue Tour Appt Confirmation Sched…" at bounding box center [247, 41] width 353 height 13
type input "Interactive 3-D Virtual Tour of White & Sable 🤍🖤"
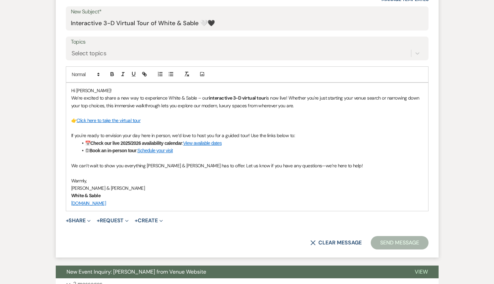
scroll to position [347, 0]
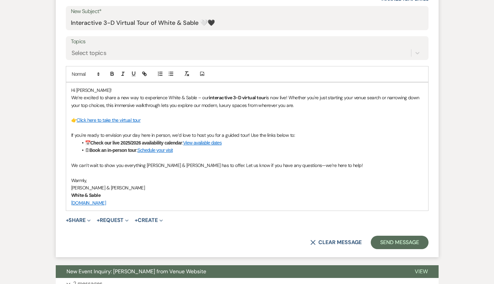
click at [231, 142] on li "📅 Check our live 2025/2026 availability calendar : View available dates" at bounding box center [250, 142] width 345 height 7
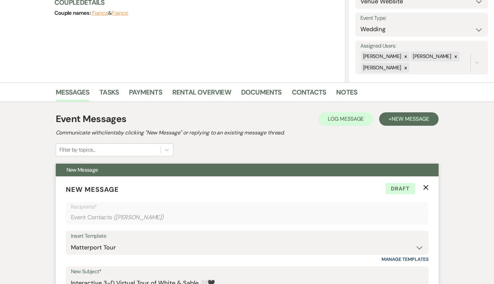
scroll to position [0, 0]
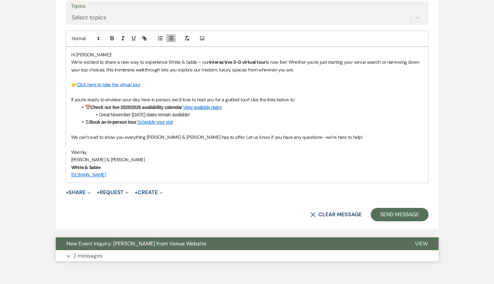
click at [232, 244] on button "New Event Inquiry: [PERSON_NAME] from Venue Website" at bounding box center [230, 244] width 348 height 13
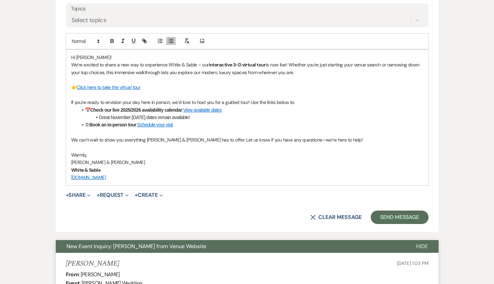
scroll to position [380, 0]
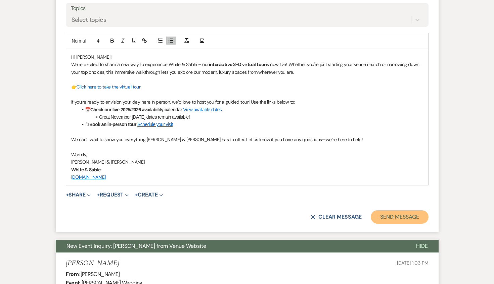
click at [383, 217] on button "Send Message" at bounding box center [399, 217] width 57 height 13
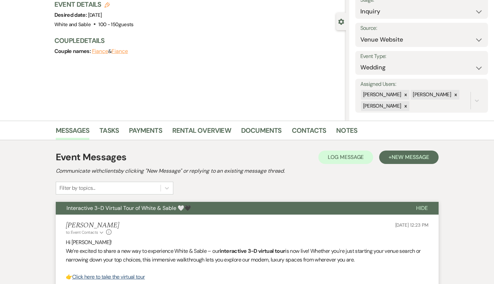
scroll to position [0, 0]
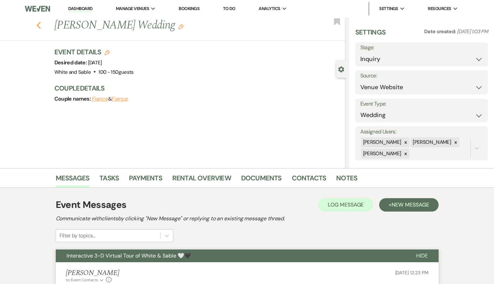
click at [39, 26] on icon "Previous" at bounding box center [38, 25] width 5 height 8
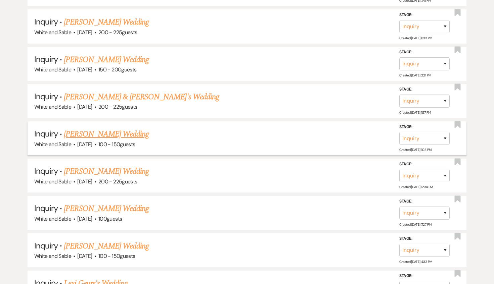
scroll to position [967, 0]
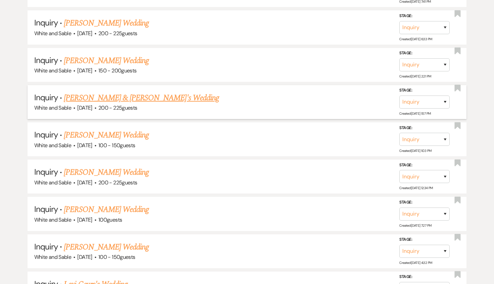
click at [130, 93] on link "[PERSON_NAME] & [PERSON_NAME]'s Wedding" at bounding box center [141, 98] width 155 height 12
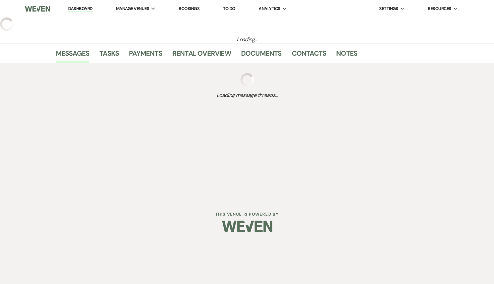
select select "12"
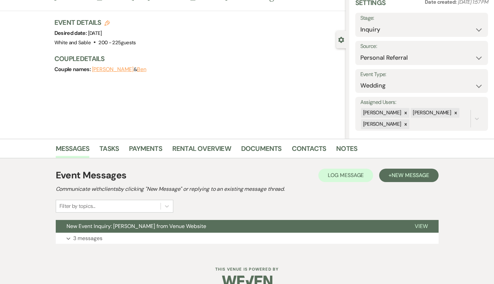
scroll to position [43, 0]
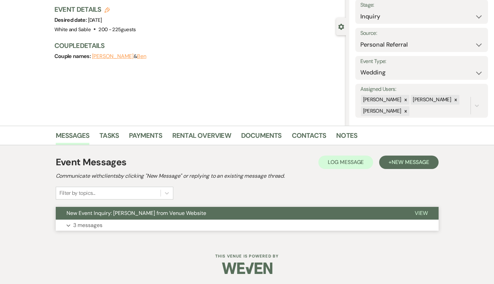
click at [160, 210] on span "New Event Inquiry: [PERSON_NAME] from Venue Website" at bounding box center [136, 213] width 140 height 7
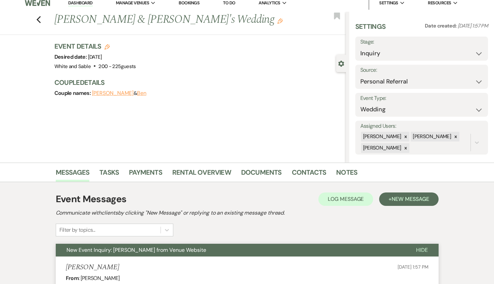
scroll to position [0, 0]
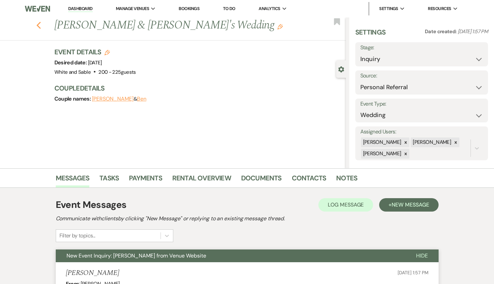
click at [39, 25] on icon "Previous" at bounding box center [38, 25] width 5 height 8
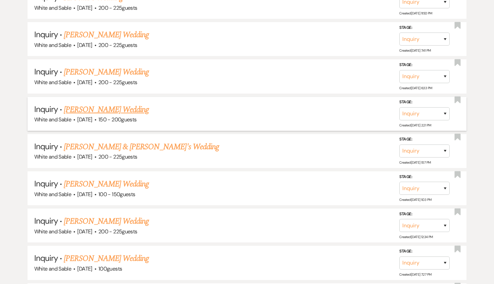
scroll to position [916, 0]
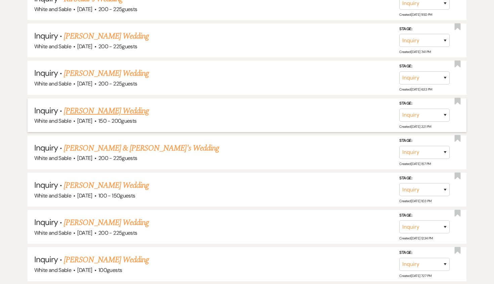
click at [100, 105] on link "[PERSON_NAME] Wedding" at bounding box center [106, 111] width 85 height 12
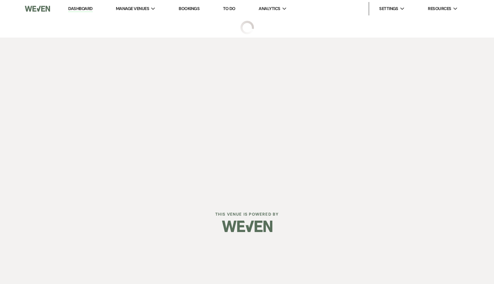
select select "5"
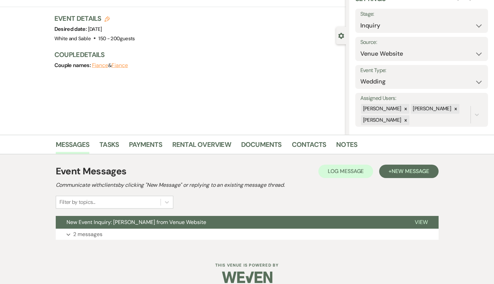
scroll to position [43, 0]
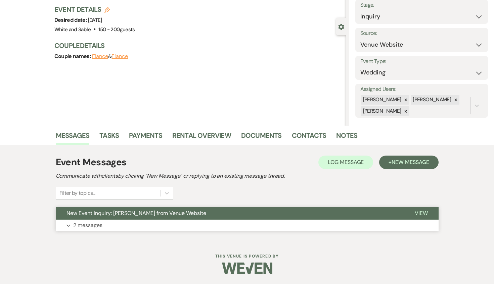
click at [242, 216] on button "New Event Inquiry: [PERSON_NAME] from Venue Website" at bounding box center [230, 213] width 348 height 13
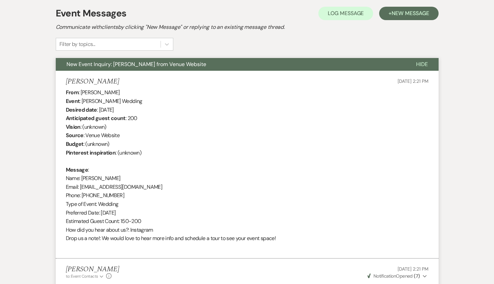
scroll to position [0, 0]
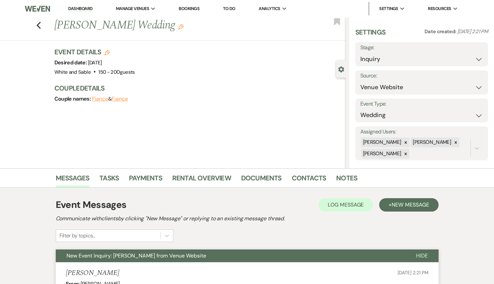
click at [238, 252] on button "New Event Inquiry: [PERSON_NAME] from Venue Website" at bounding box center [231, 256] width 350 height 13
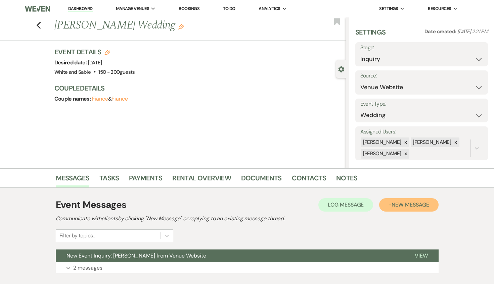
click at [410, 207] on span "New Message" at bounding box center [410, 204] width 37 height 7
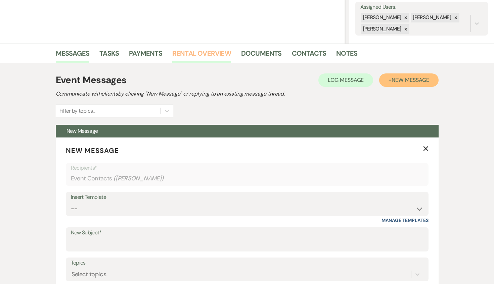
scroll to position [196, 0]
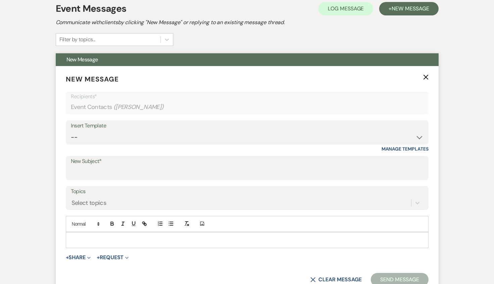
click at [153, 145] on div "Insert Template -- Inquiry Response (Venue Guide) Schedule - Venue Tour Appt Co…" at bounding box center [247, 137] width 363 height 32
click at [150, 136] on select "-- Inquiry Response (Venue Guide) Schedule - Venue Tour Appt Confirmation Sched…" at bounding box center [247, 137] width 353 height 13
select select "5948"
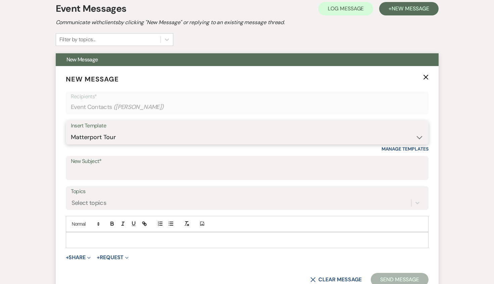
click at [71, 131] on select "-- Inquiry Response (Venue Guide) Schedule - Venue Tour Appt Confirmation Sched…" at bounding box center [247, 137] width 353 height 13
type input "Interactive 3-D Virtual Tour of White & Sable 🤍🖤"
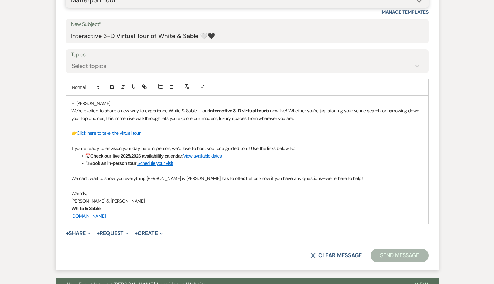
scroll to position [405, 0]
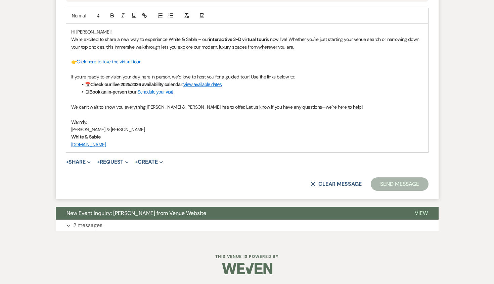
click at [401, 180] on button "Send Message" at bounding box center [399, 184] width 57 height 13
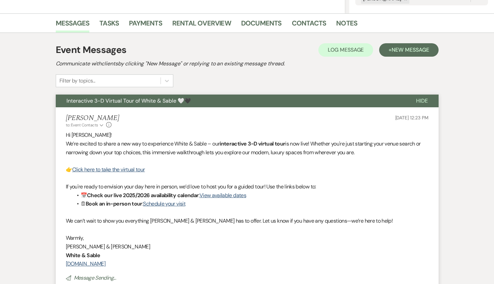
scroll to position [0, 0]
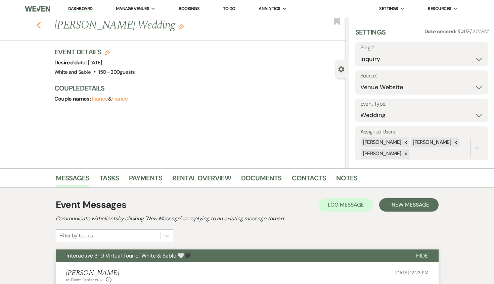
click at [38, 27] on icon "Previous" at bounding box center [38, 25] width 5 height 8
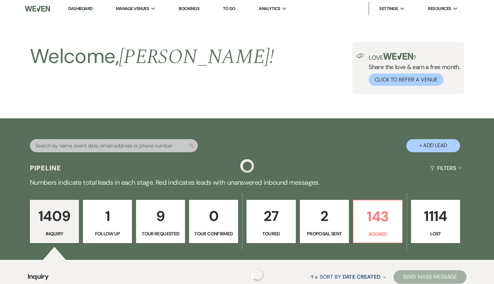
scroll to position [916, 0]
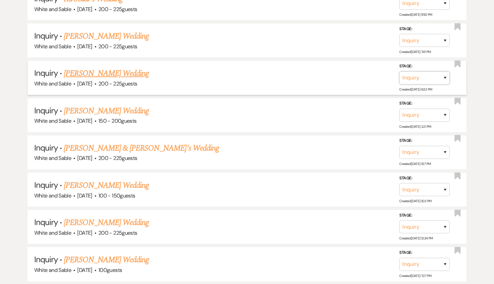
click at [425, 72] on select "Inquiry Follow Up Tour Requested Tour Confirmed Toured Proposal Sent Booked Lost" at bounding box center [424, 77] width 50 height 13
select select "8"
click at [399, 71] on select "Inquiry Follow Up Tour Requested Tour Confirmed Toured Proposal Sent Booked Lost" at bounding box center [424, 77] width 50 height 13
click at [442, 74] on button "Save" at bounding box center [436, 77] width 34 height 13
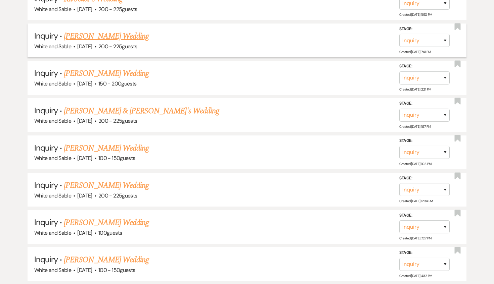
click at [132, 33] on link "[PERSON_NAME] Wedding" at bounding box center [106, 36] width 85 height 12
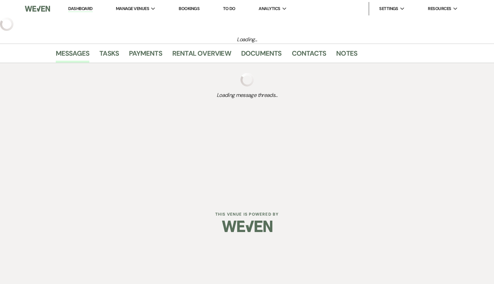
select select "5"
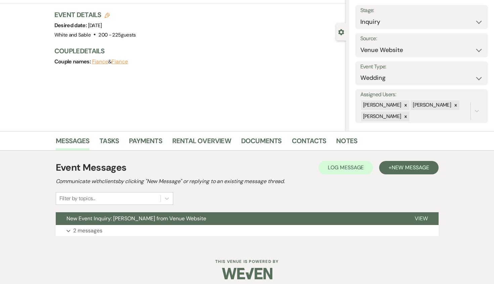
scroll to position [43, 0]
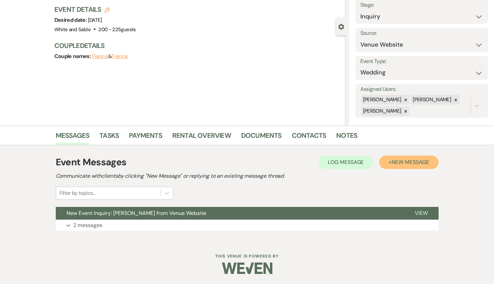
click at [396, 160] on span "New Message" at bounding box center [410, 162] width 37 height 7
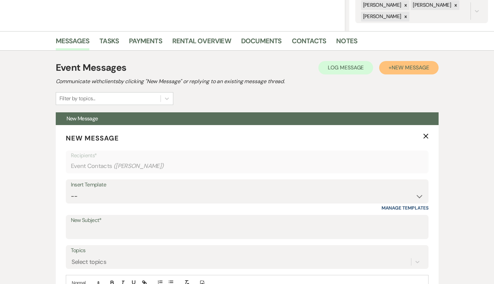
scroll to position [185, 0]
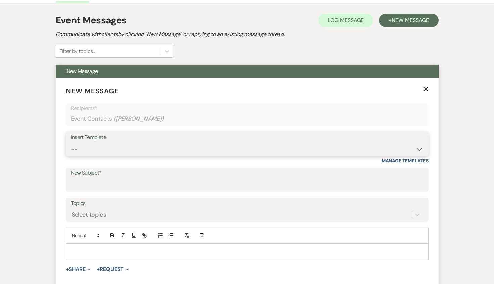
click at [147, 155] on select "-- Inquiry Response (Venue Guide) Schedule - Venue Tour Appt Confirmation Sched…" at bounding box center [247, 149] width 353 height 13
select select "5948"
click at [71, 143] on select "-- Inquiry Response (Venue Guide) Schedule - Venue Tour Appt Confirmation Sched…" at bounding box center [247, 149] width 353 height 13
type input "Interactive 3-D Virtual Tour of White & Sable 🤍🖤"
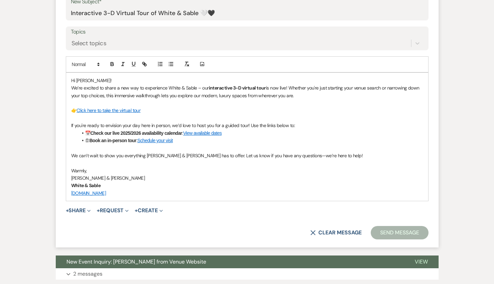
scroll to position [385, 0]
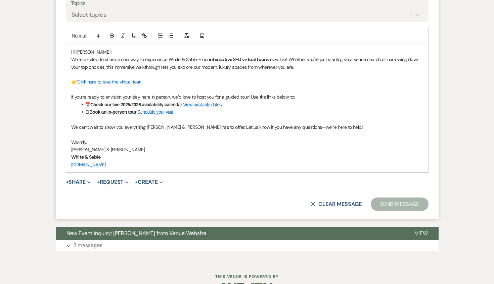
click at [399, 204] on button "Send Message" at bounding box center [399, 204] width 57 height 13
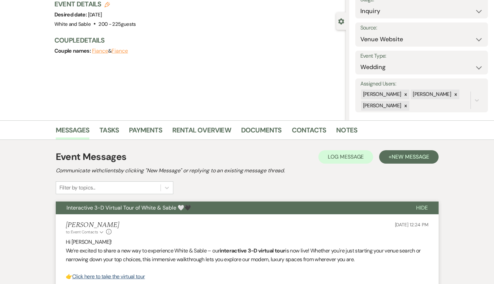
scroll to position [0, 0]
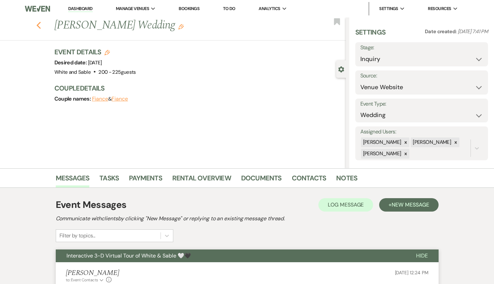
click at [38, 28] on icon "Previous" at bounding box center [38, 25] width 5 height 8
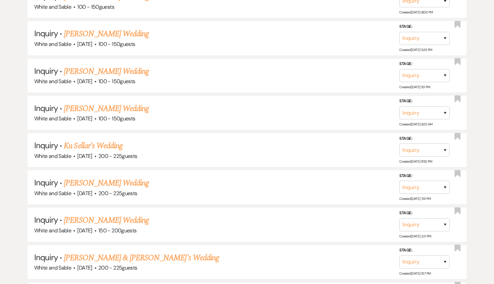
scroll to position [768, 0]
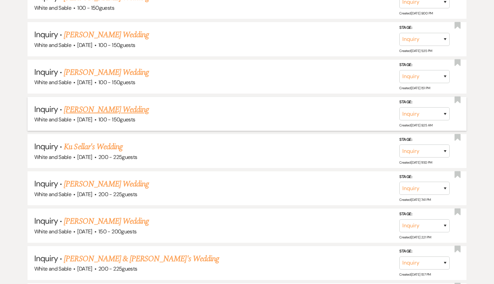
click at [123, 108] on link "[PERSON_NAME] Wedding" at bounding box center [106, 110] width 85 height 12
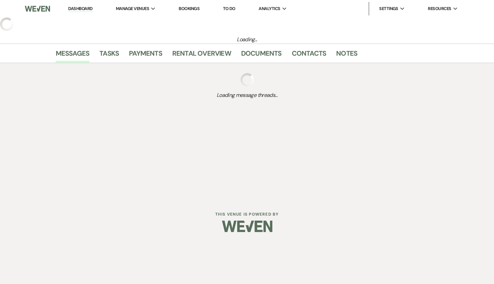
select select "5"
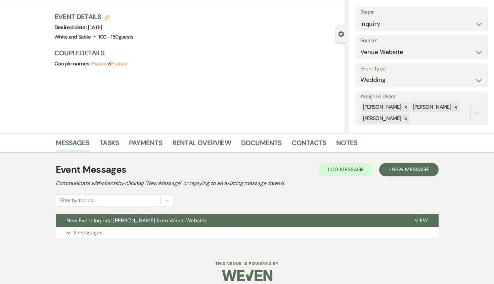
scroll to position [43, 0]
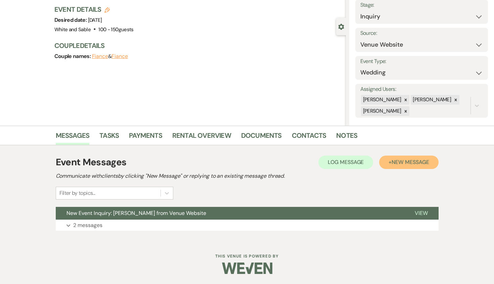
click at [395, 163] on span "New Message" at bounding box center [410, 162] width 37 height 7
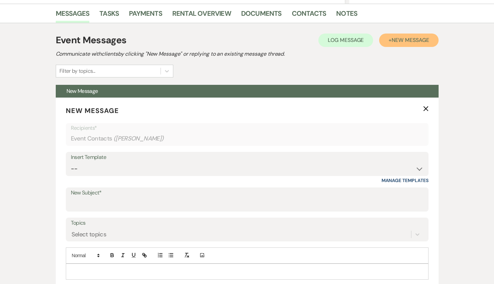
scroll to position [198, 0]
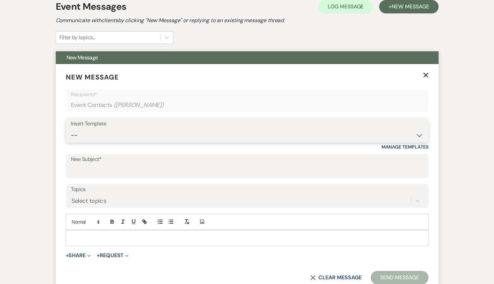
click at [138, 135] on select "-- Inquiry Response (Venue Guide) Schedule - Venue Tour Appt Confirmation Sched…" at bounding box center [247, 135] width 353 height 13
select select "5948"
click at [71, 129] on select "-- Inquiry Response (Venue Guide) Schedule - Venue Tour Appt Confirmation Sched…" at bounding box center [247, 135] width 353 height 13
type input "Interactive 3-D Virtual Tour of White & Sable 🤍🖤"
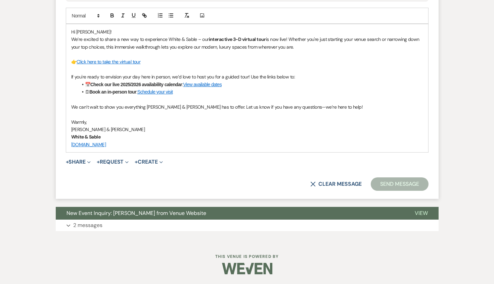
click at [392, 187] on button "Send Message" at bounding box center [399, 184] width 57 height 13
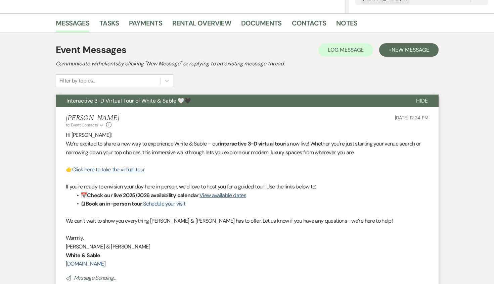
scroll to position [0, 0]
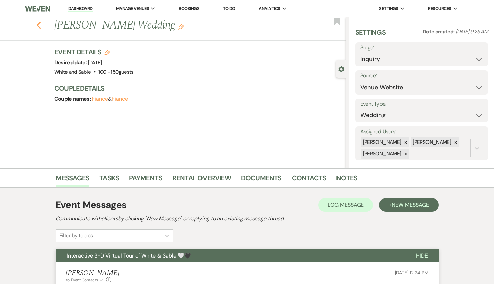
click at [38, 24] on use "button" at bounding box center [38, 25] width 4 height 7
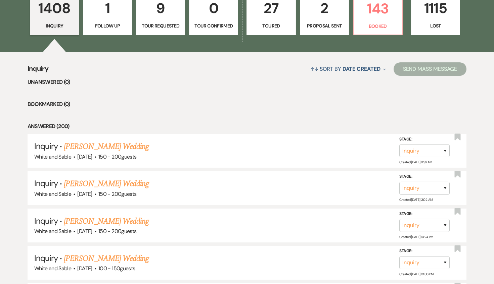
scroll to position [209, 0]
